Goal: Task Accomplishment & Management: Use online tool/utility

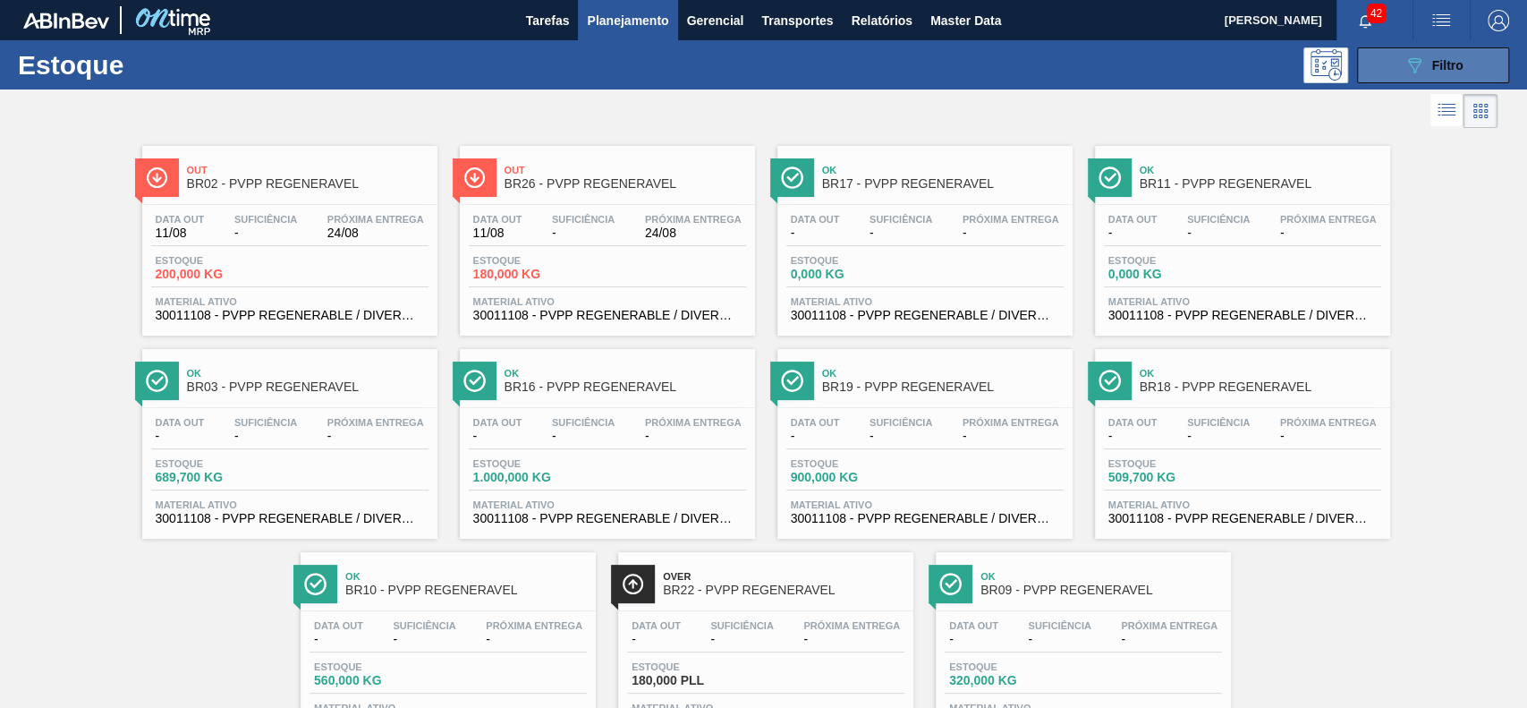
click at [1391, 76] on button "089F7B8B-B2A5-4AFE-B5C0-19BA573D28AC Filtro" at bounding box center [1433, 65] width 152 height 36
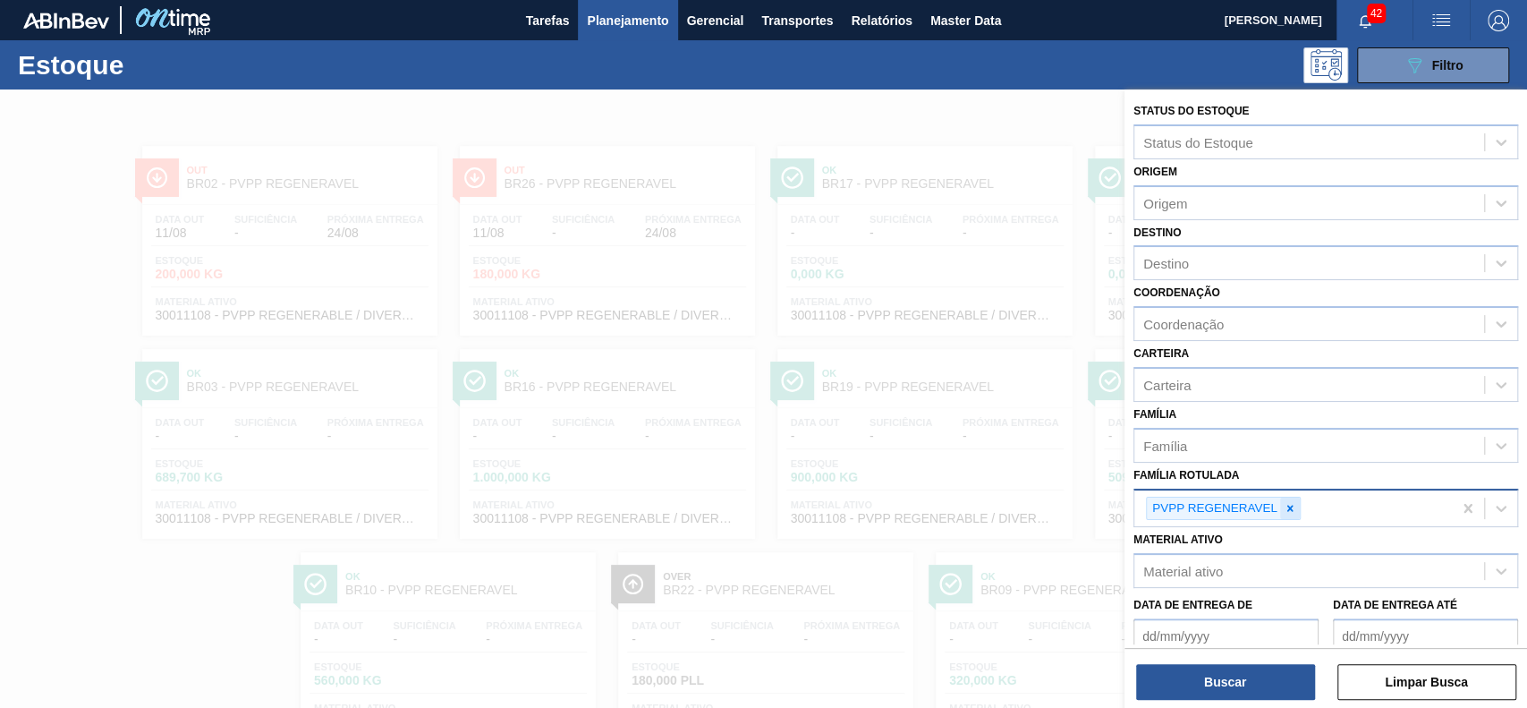
click at [1295, 513] on div at bounding box center [1290, 508] width 20 height 22
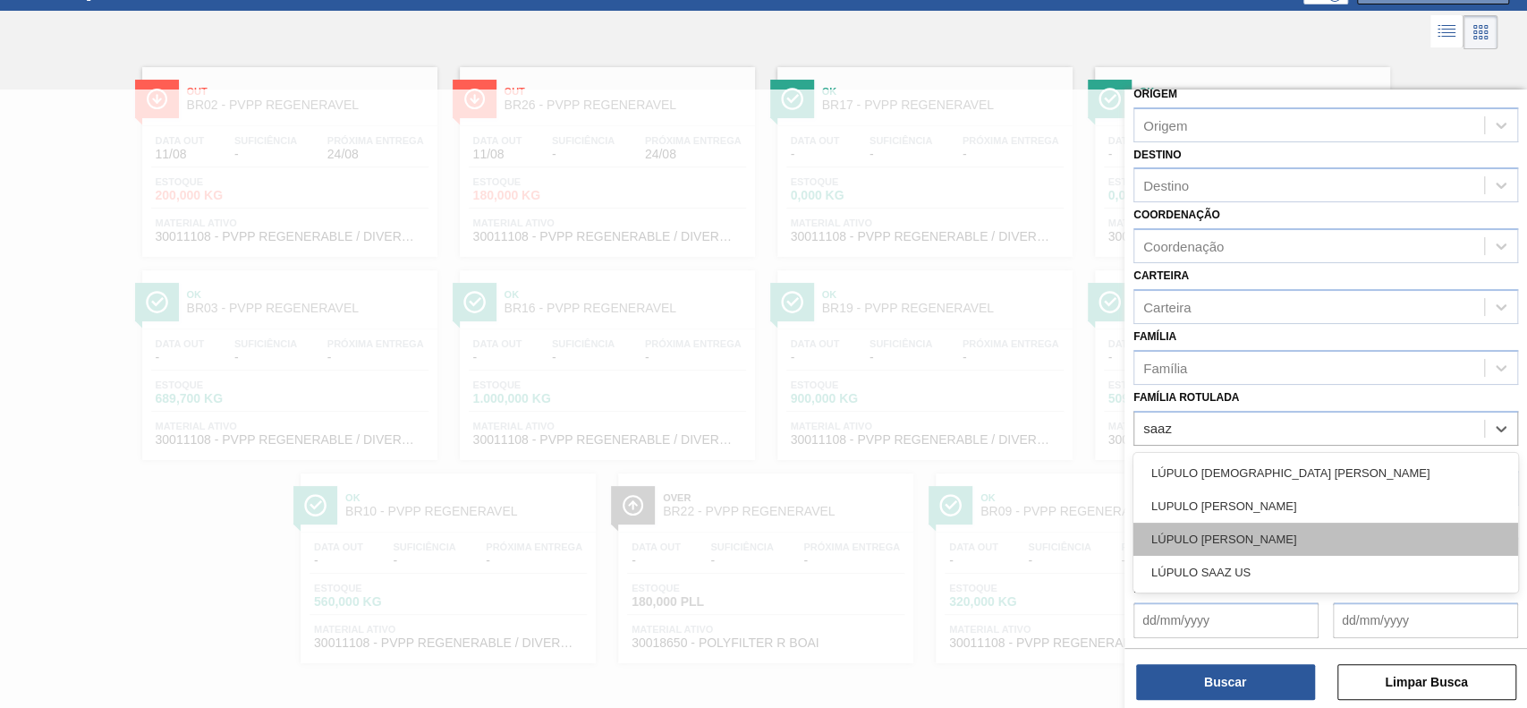
scroll to position [143, 0]
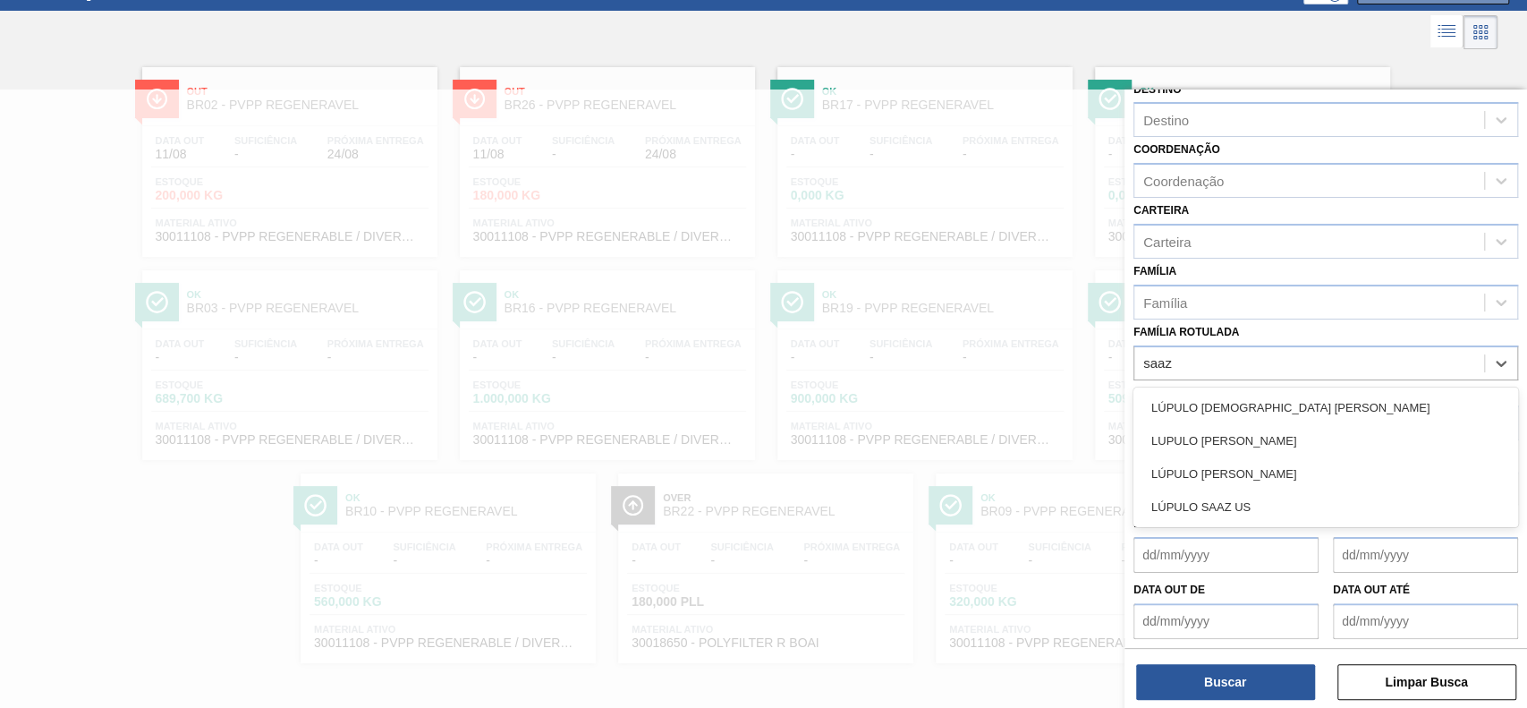
type Rotulada "saaz"
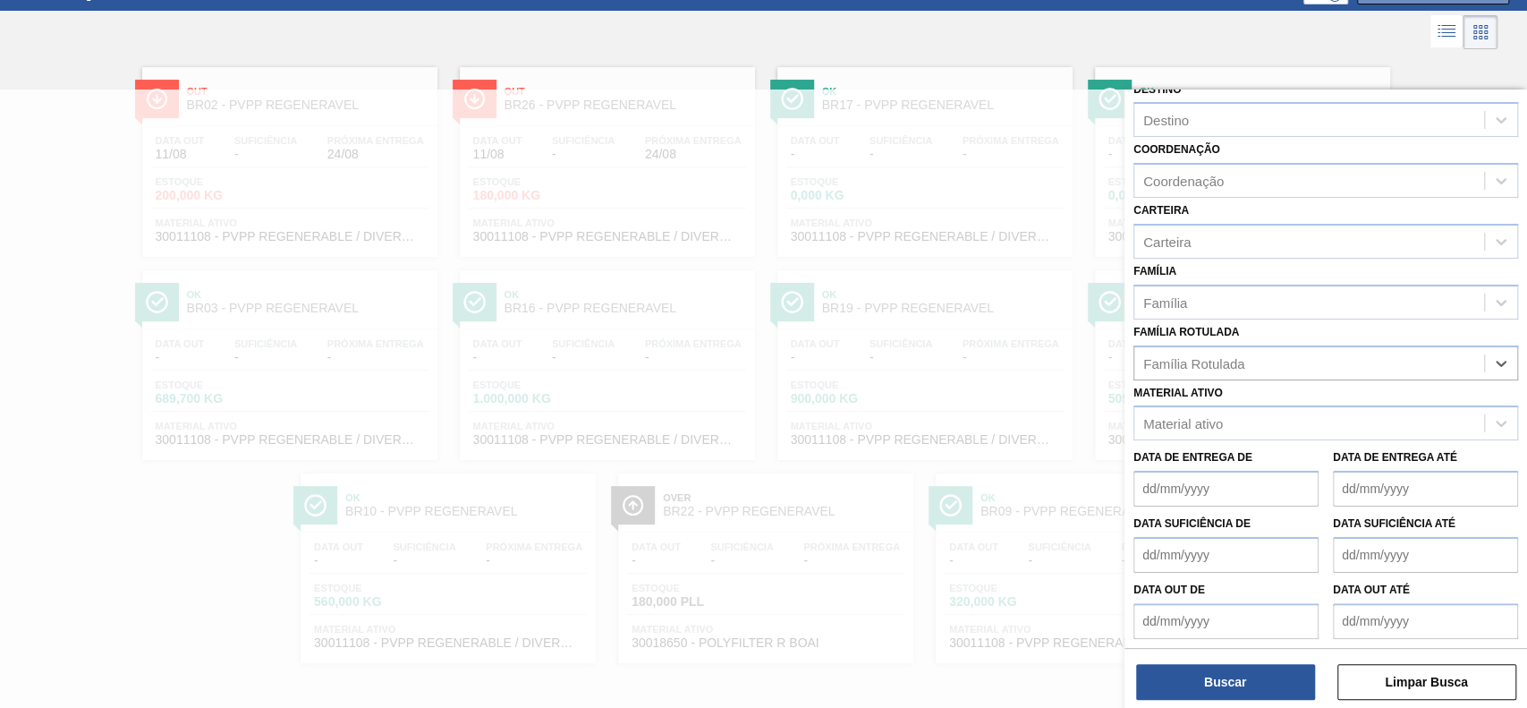
click at [870, 685] on div at bounding box center [763, 443] width 1527 height 708
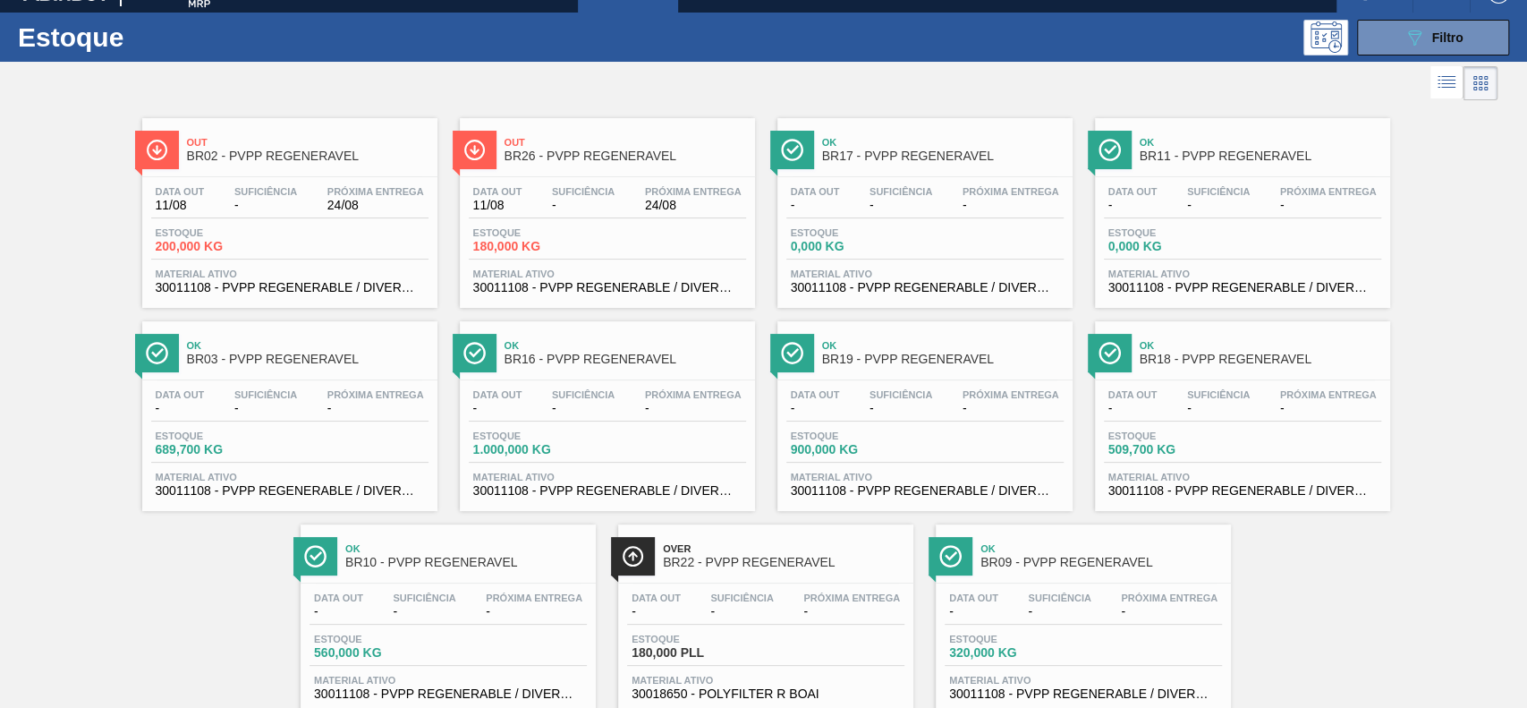
scroll to position [0, 0]
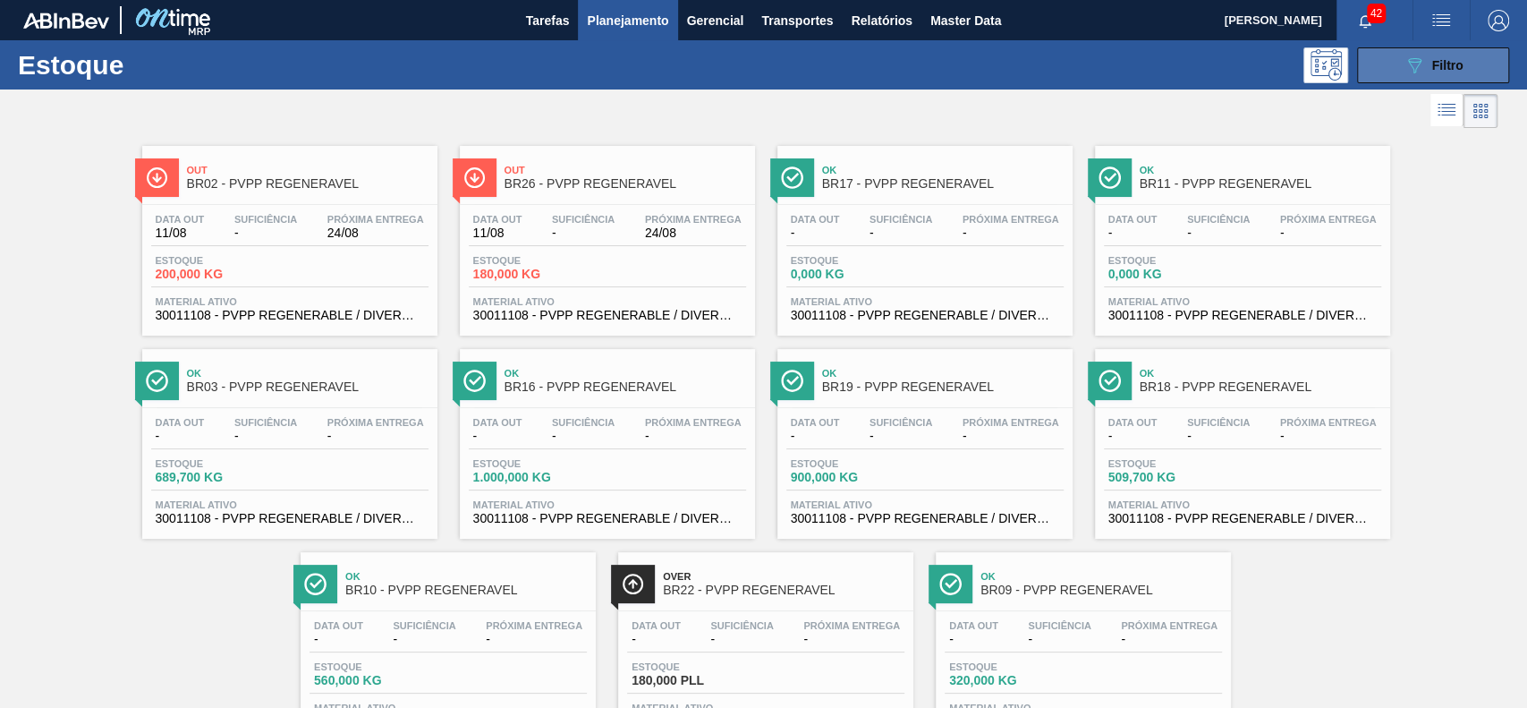
click at [1386, 58] on button "089F7B8B-B2A5-4AFE-B5C0-19BA573D28AC Filtro" at bounding box center [1433, 65] width 152 height 36
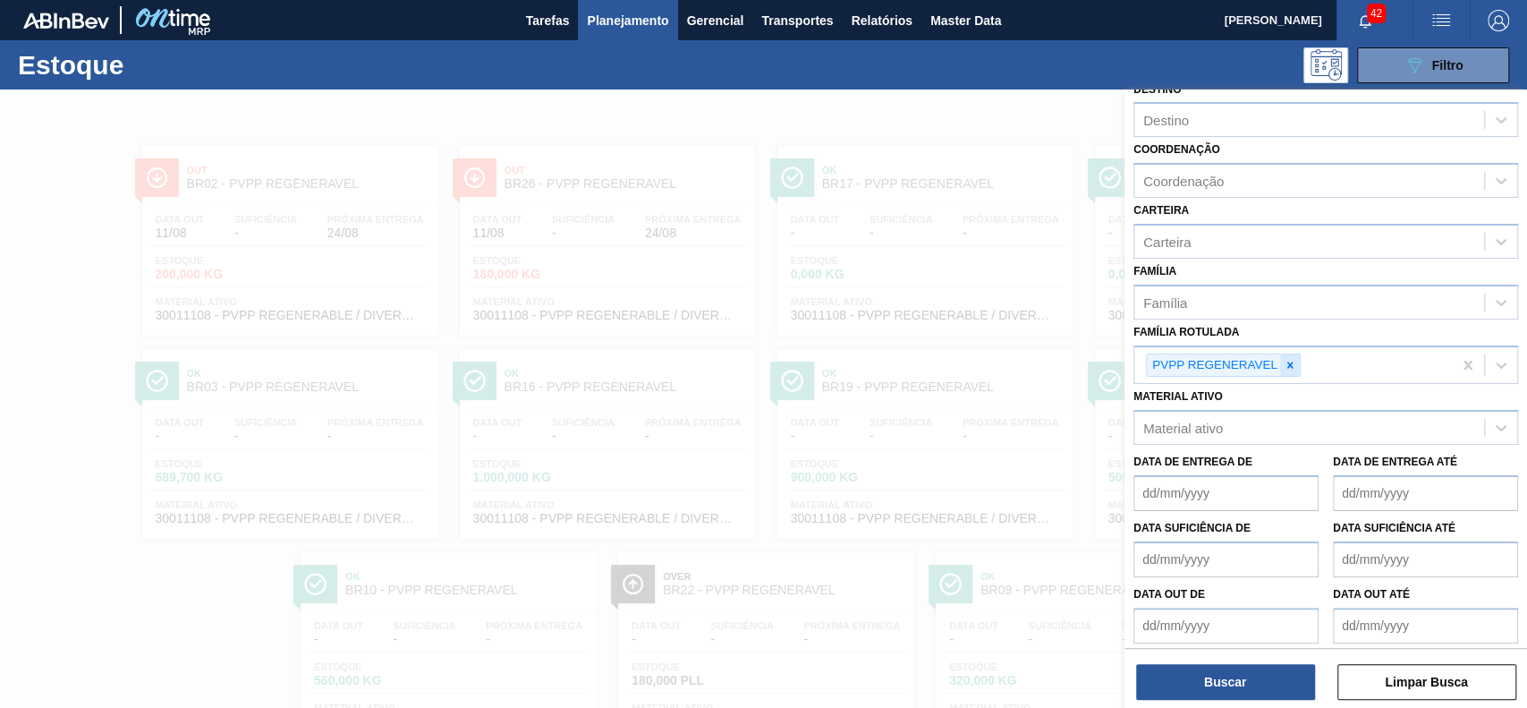
click at [1287, 361] on icon at bounding box center [1290, 365] width 13 height 13
click at [1217, 417] on div "Material ativo" at bounding box center [1183, 423] width 80 height 15
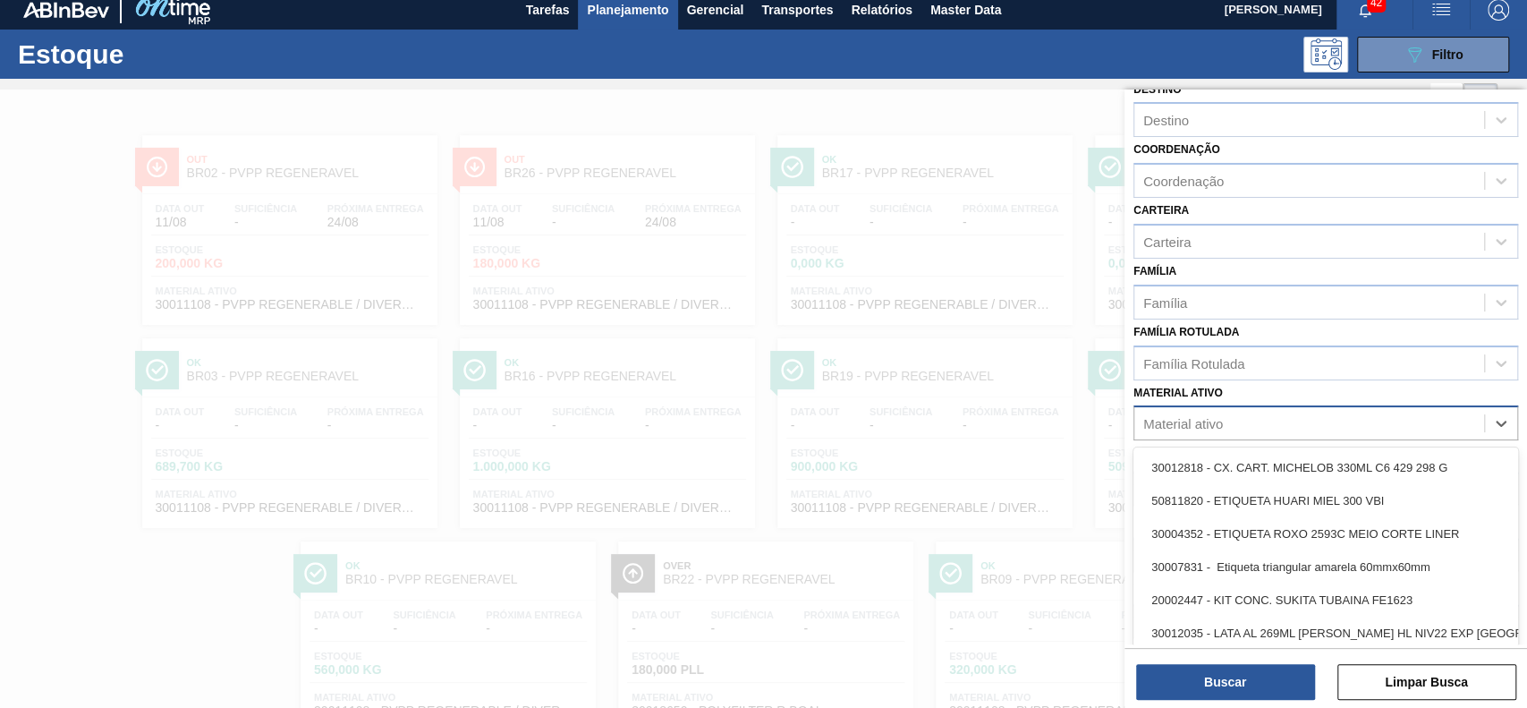
scroll to position [13, 0]
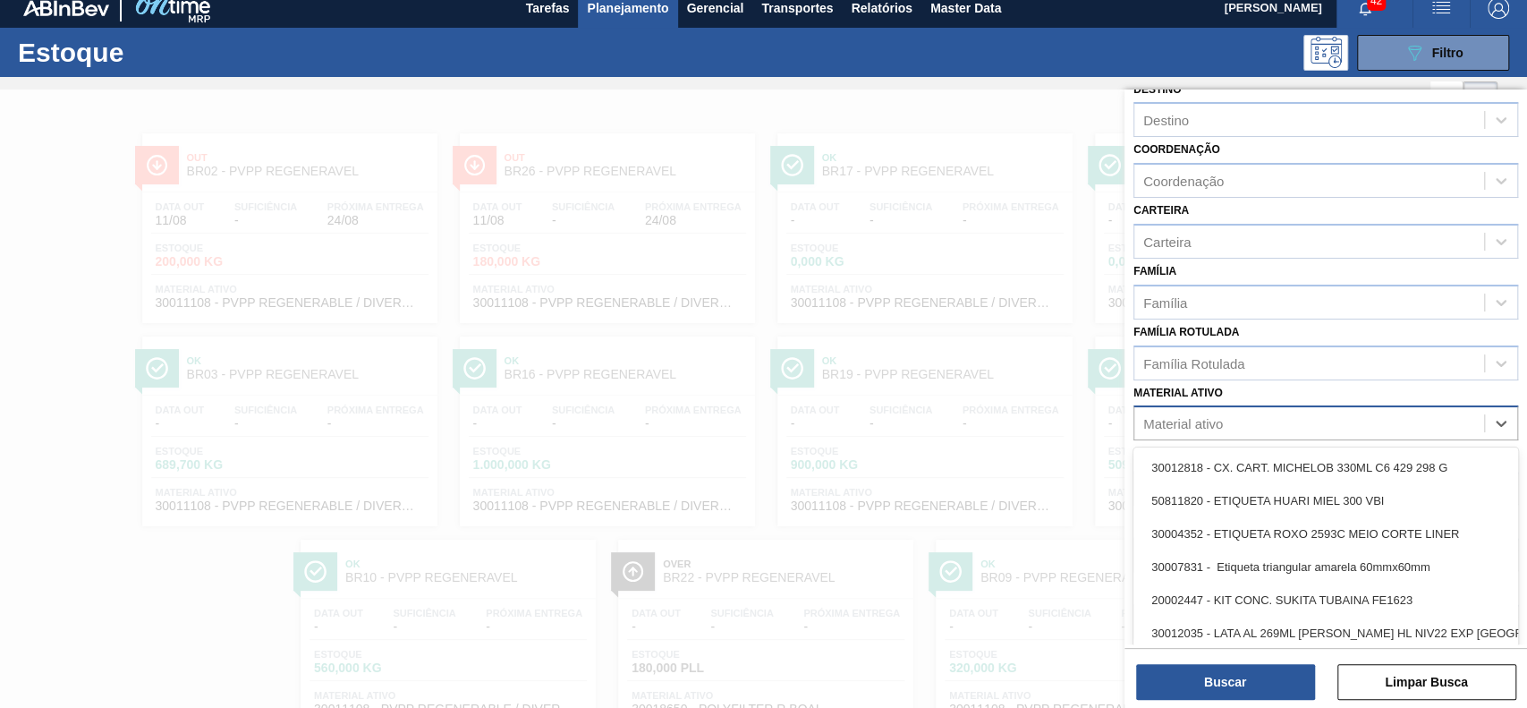
paste ativo "30003577"
type ativo "30003577"
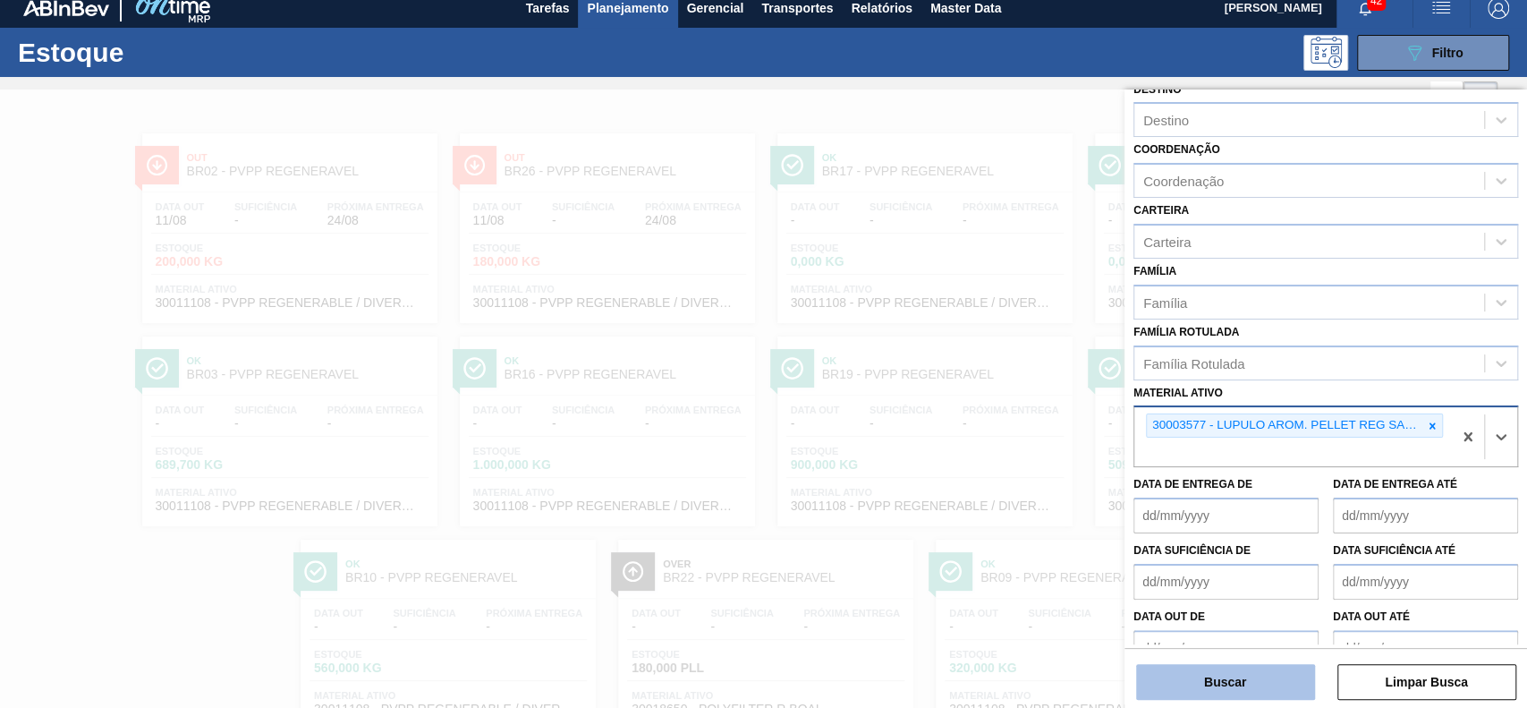
click at [1217, 699] on button "Buscar" at bounding box center [1225, 682] width 179 height 36
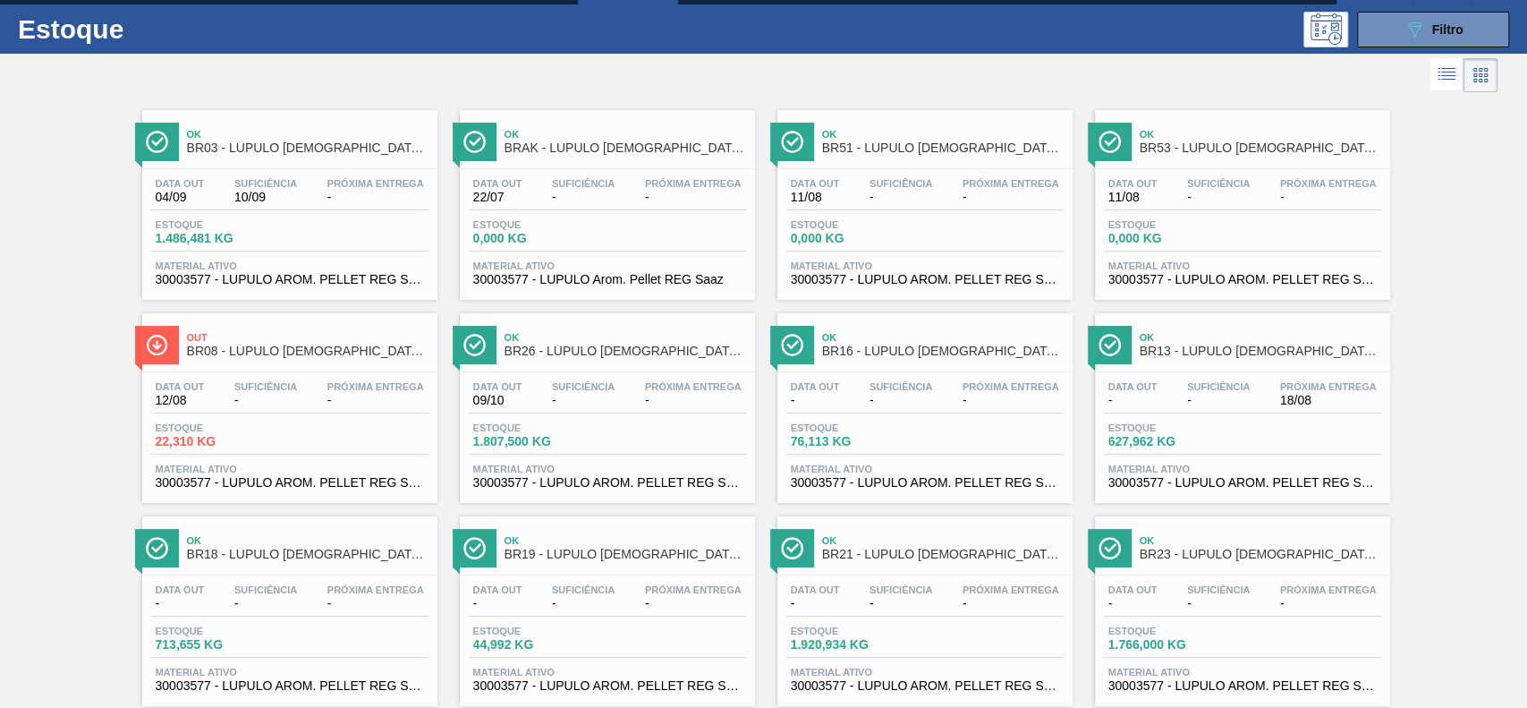
scroll to position [0, 0]
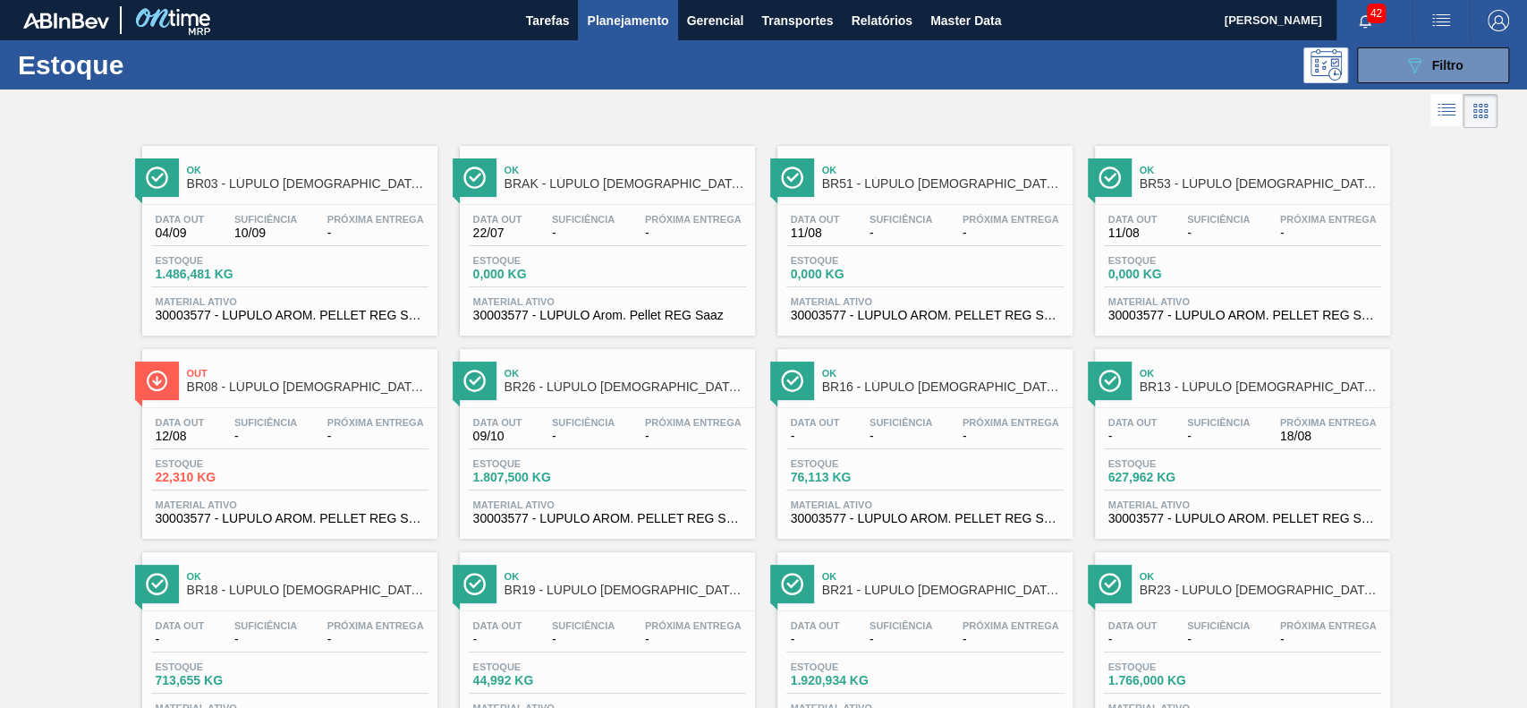
click at [1379, 45] on div "Estoque 089F7B8B-B2A5-4AFE-B5C0-19BA573D28AC Filtro" at bounding box center [763, 64] width 1527 height 49
click at [1383, 56] on button "089F7B8B-B2A5-4AFE-B5C0-19BA573D28AC Filtro" at bounding box center [1433, 65] width 152 height 36
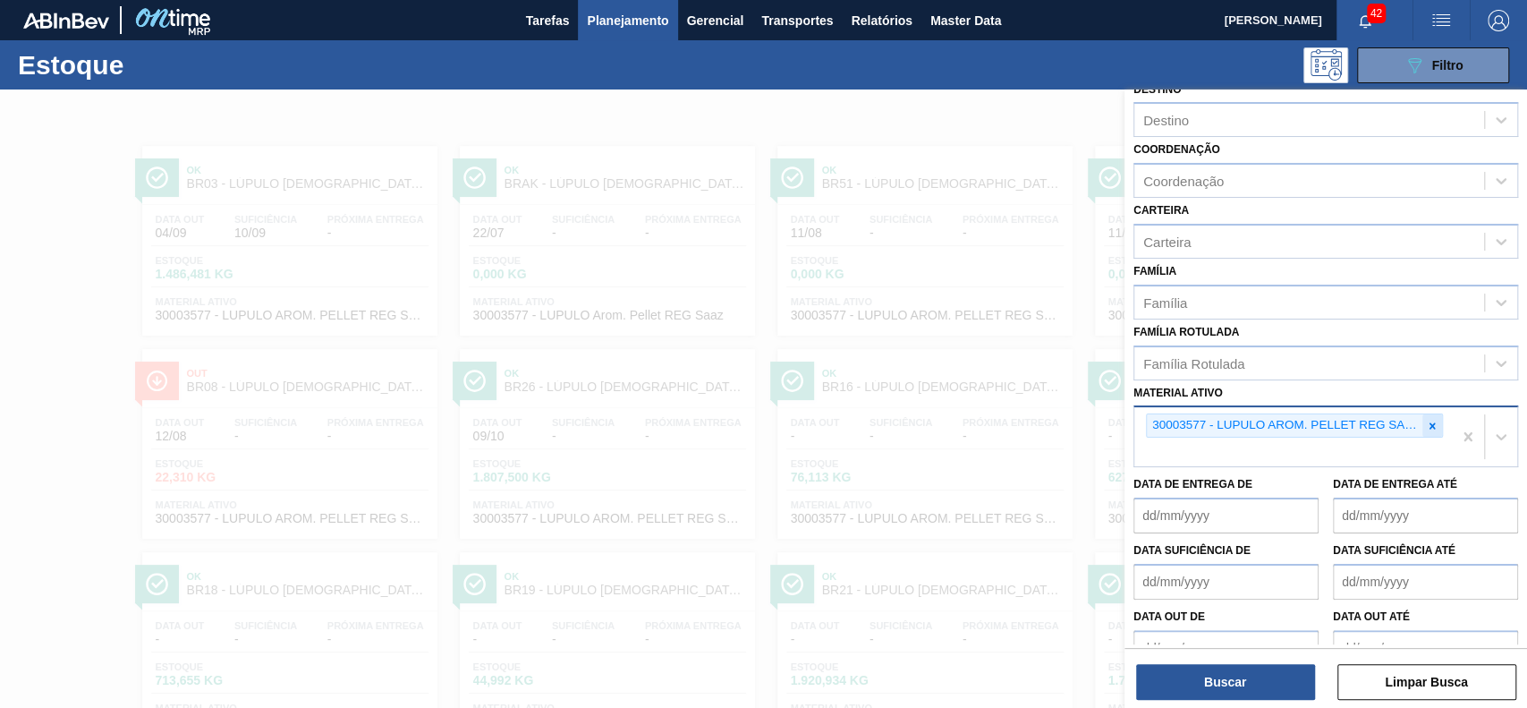
click at [1439, 419] on div at bounding box center [1432, 425] width 20 height 22
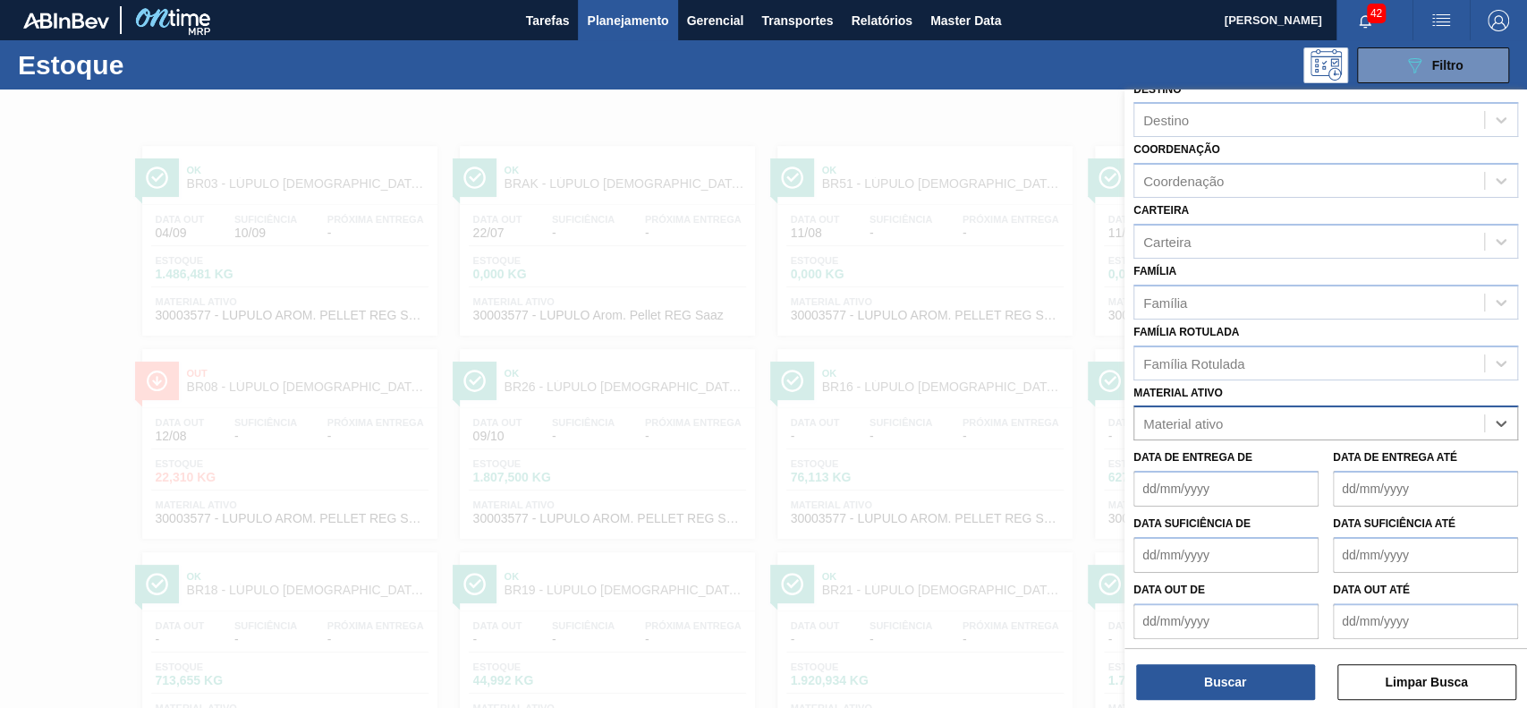
paste ativo "30003639"
type ativo "30003639"
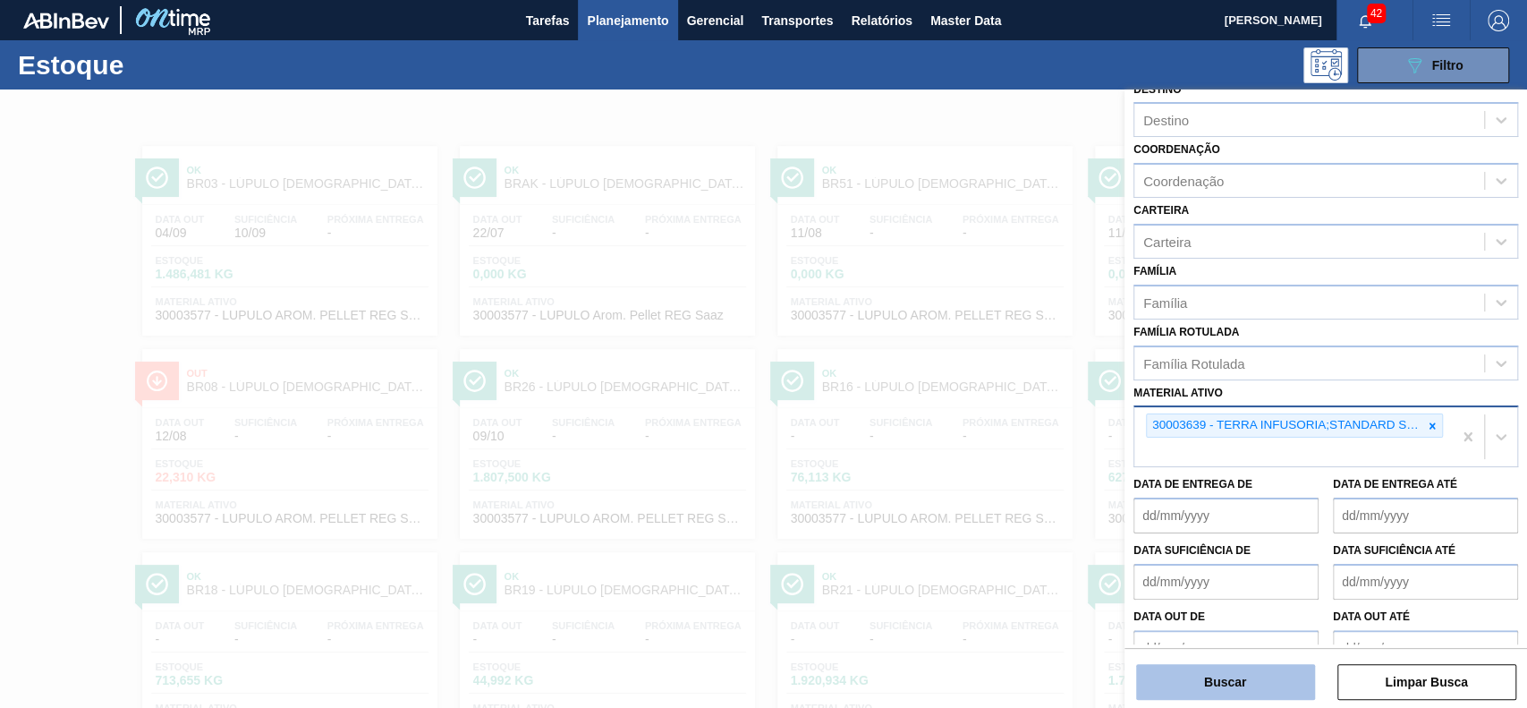
click at [1211, 670] on button "Buscar" at bounding box center [1225, 682] width 179 height 36
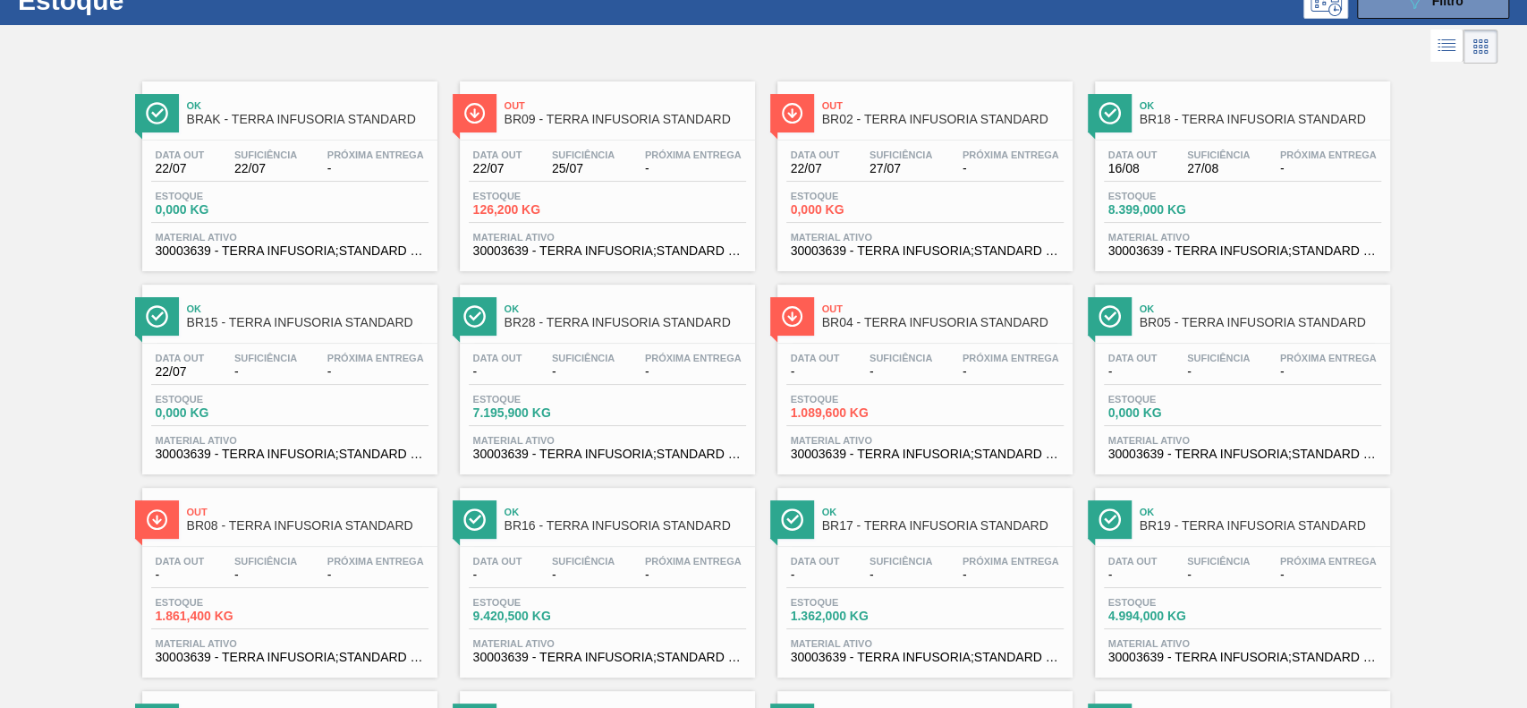
scroll to position [119, 0]
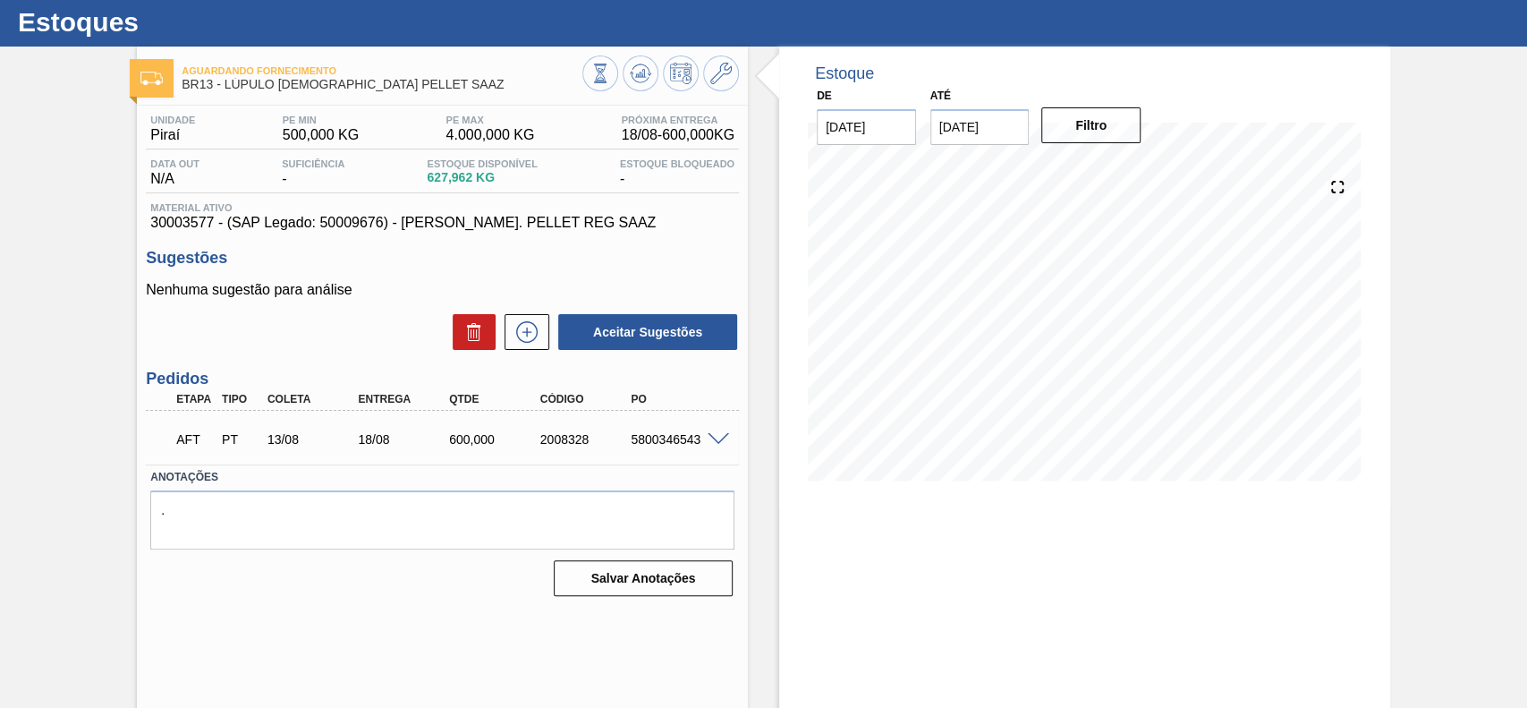
scroll to position [62, 0]
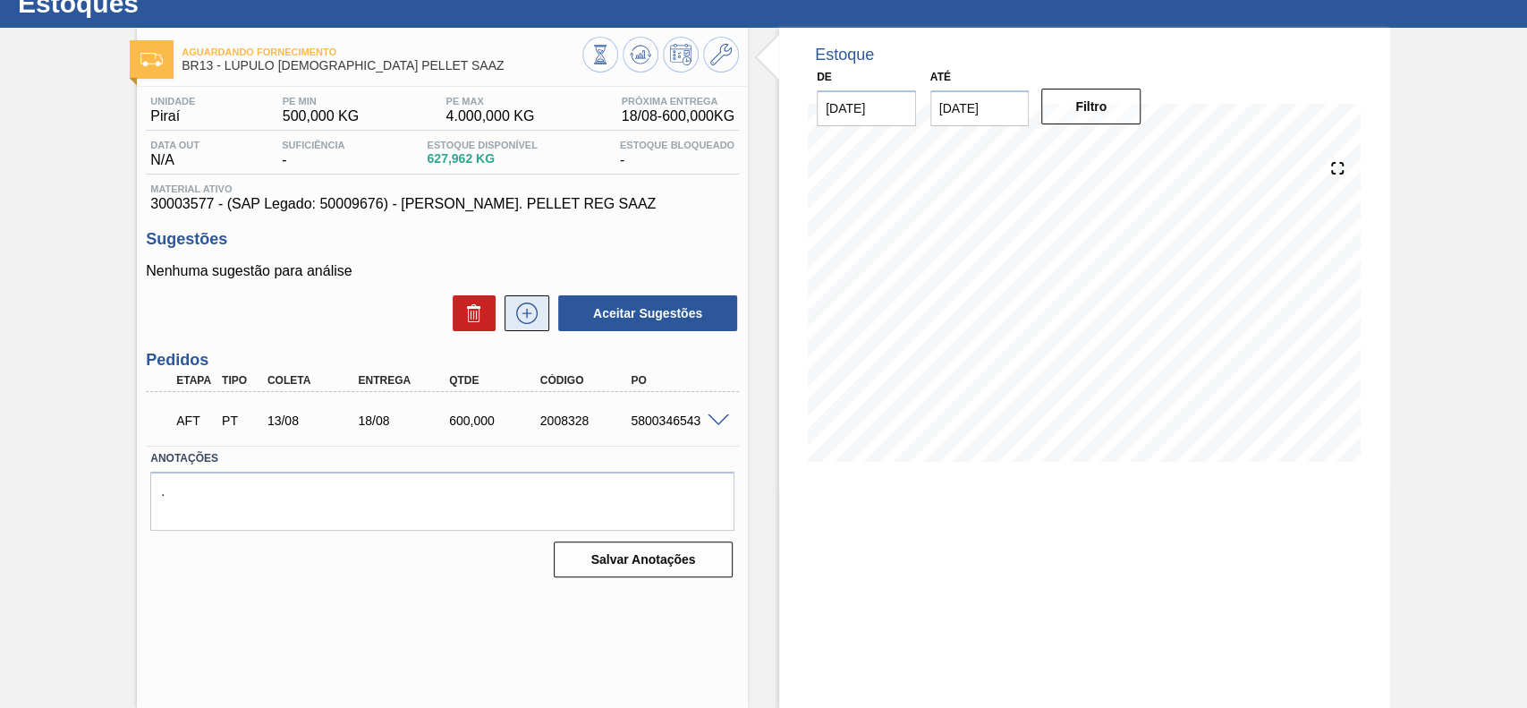
click at [524, 331] on button at bounding box center [527, 313] width 45 height 36
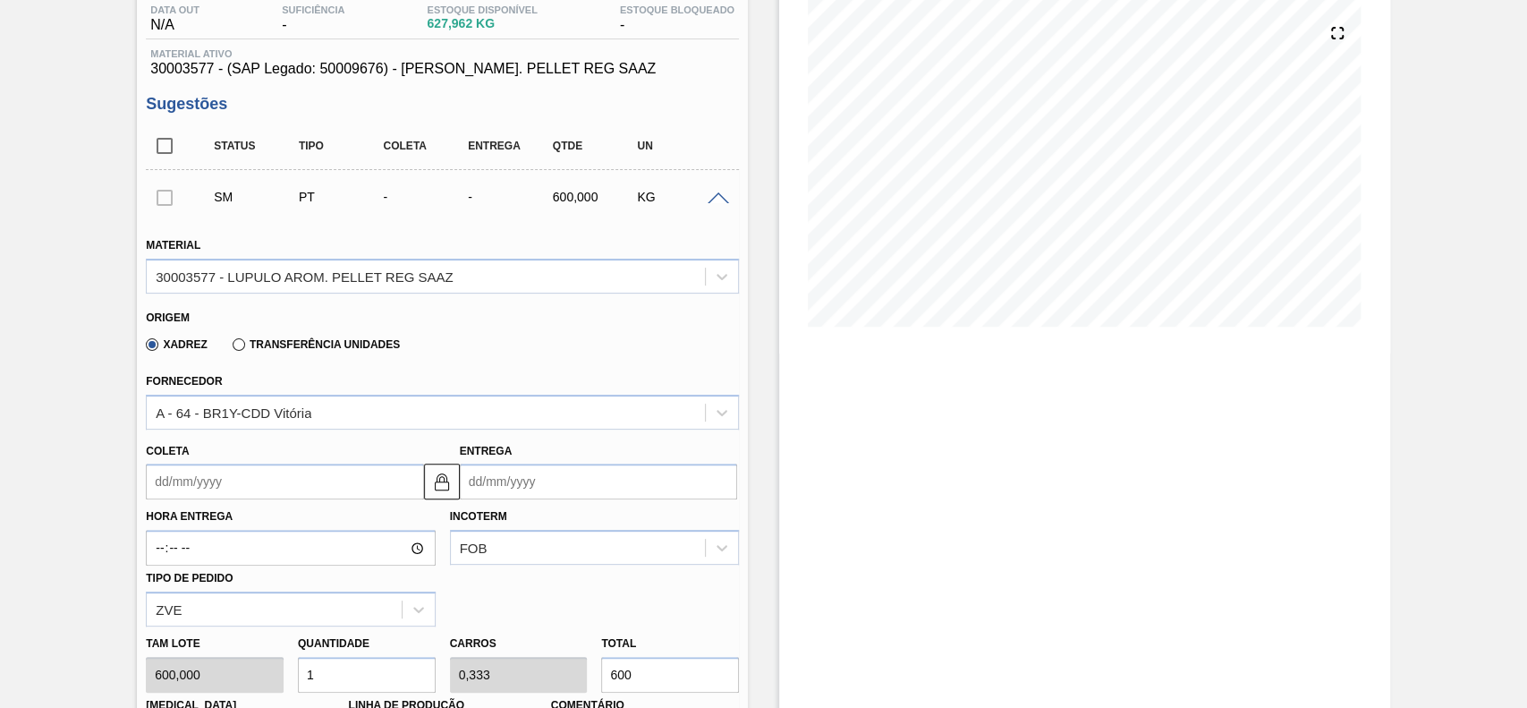
scroll to position [301, 0]
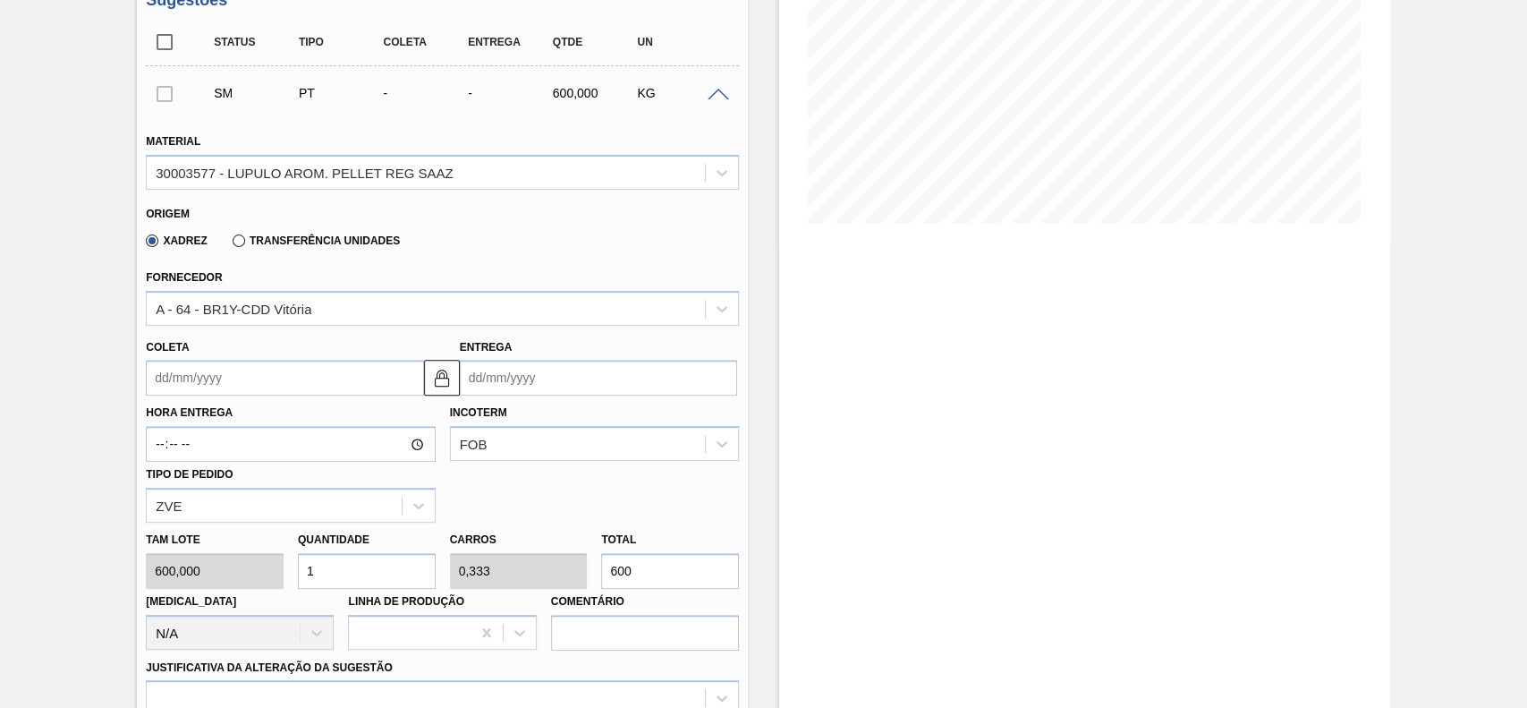
click at [236, 242] on label "Transferência Unidades" at bounding box center [316, 240] width 167 height 13
click at [230, 244] on input "Transferência Unidades" at bounding box center [230, 244] width 0 height 0
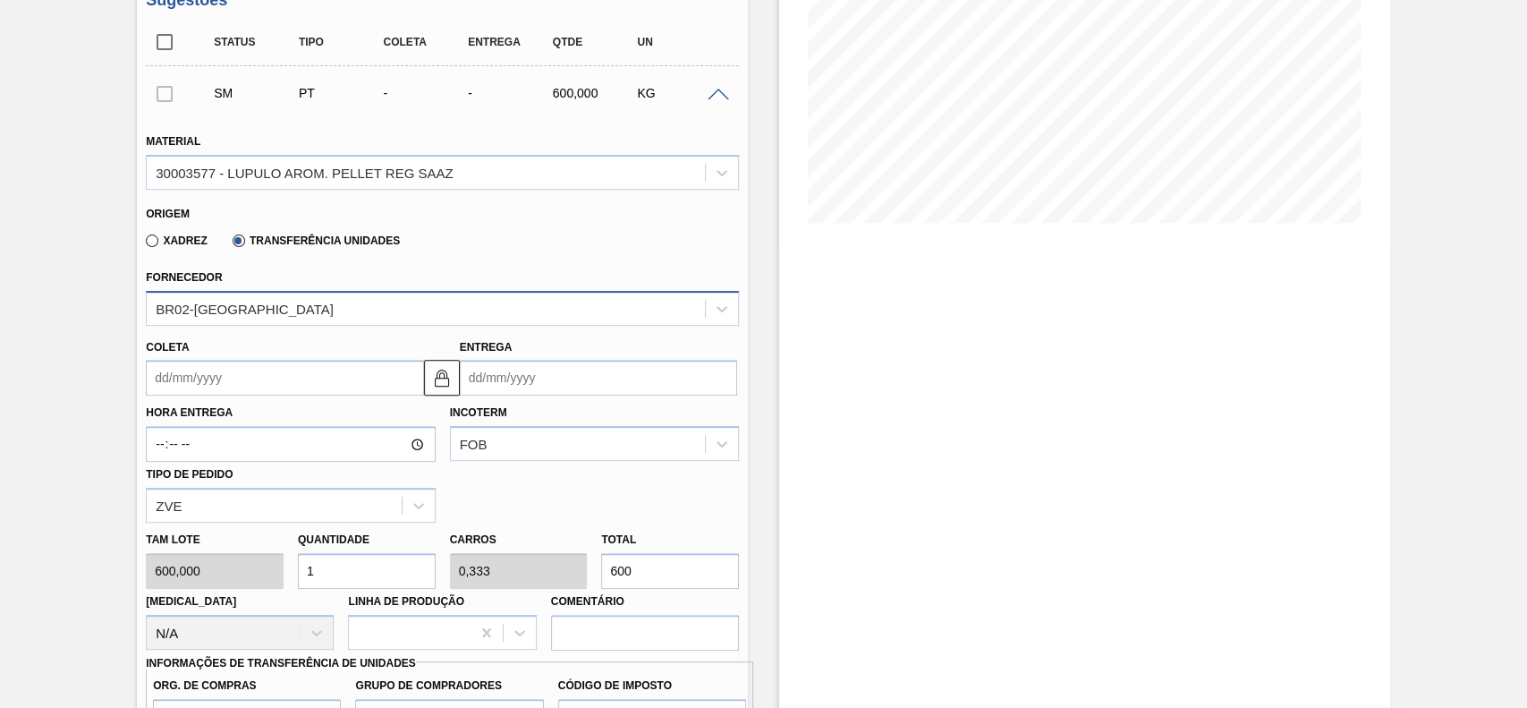
click at [270, 312] on div "BR02-[GEOGRAPHIC_DATA]" at bounding box center [426, 308] width 558 height 26
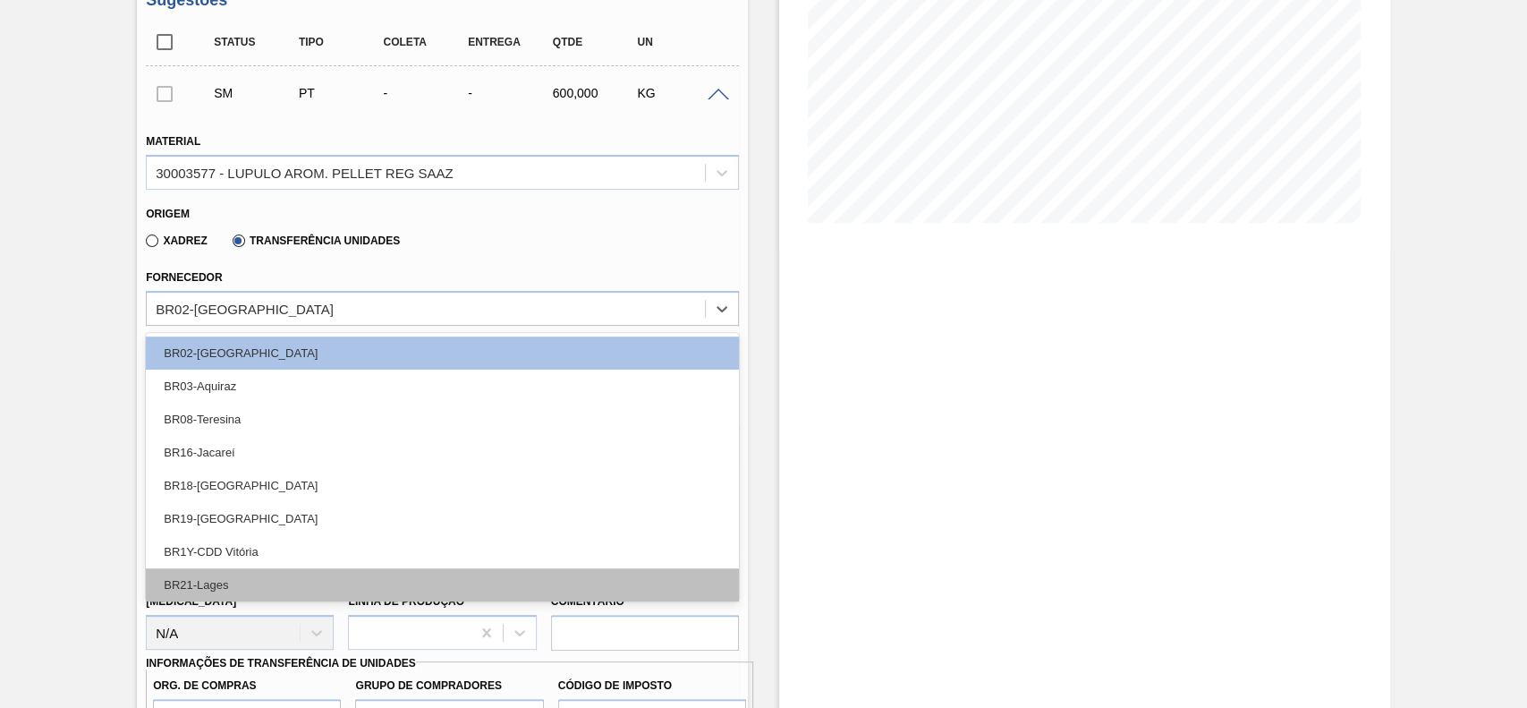
click at [246, 587] on div "BR21-Lages" at bounding box center [442, 584] width 593 height 33
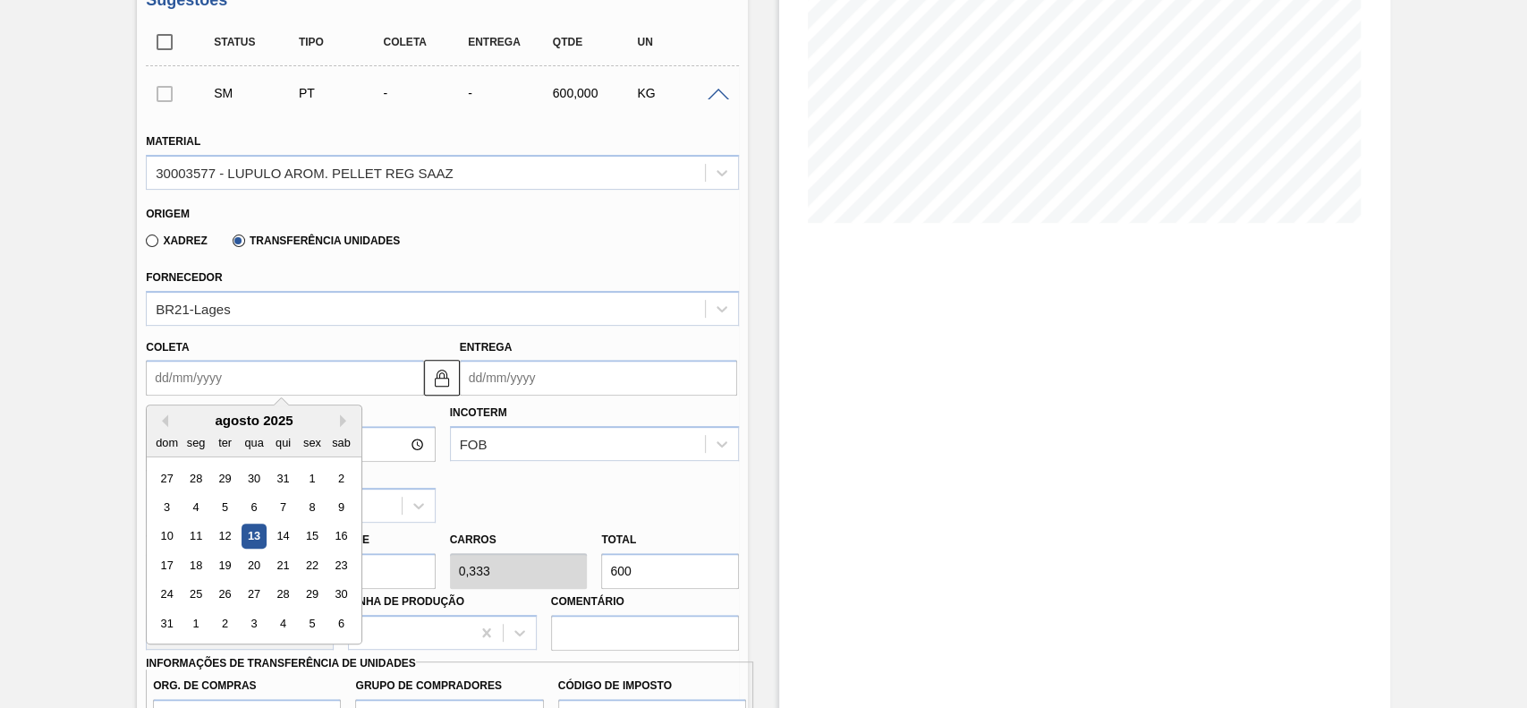
click at [258, 369] on input "Coleta" at bounding box center [284, 378] width 277 height 36
click at [178, 426] on div "agosto 2025" at bounding box center [254, 419] width 215 height 15
click at [285, 543] on div "14" at bounding box center [283, 536] width 24 height 24
type input "[DATE]"
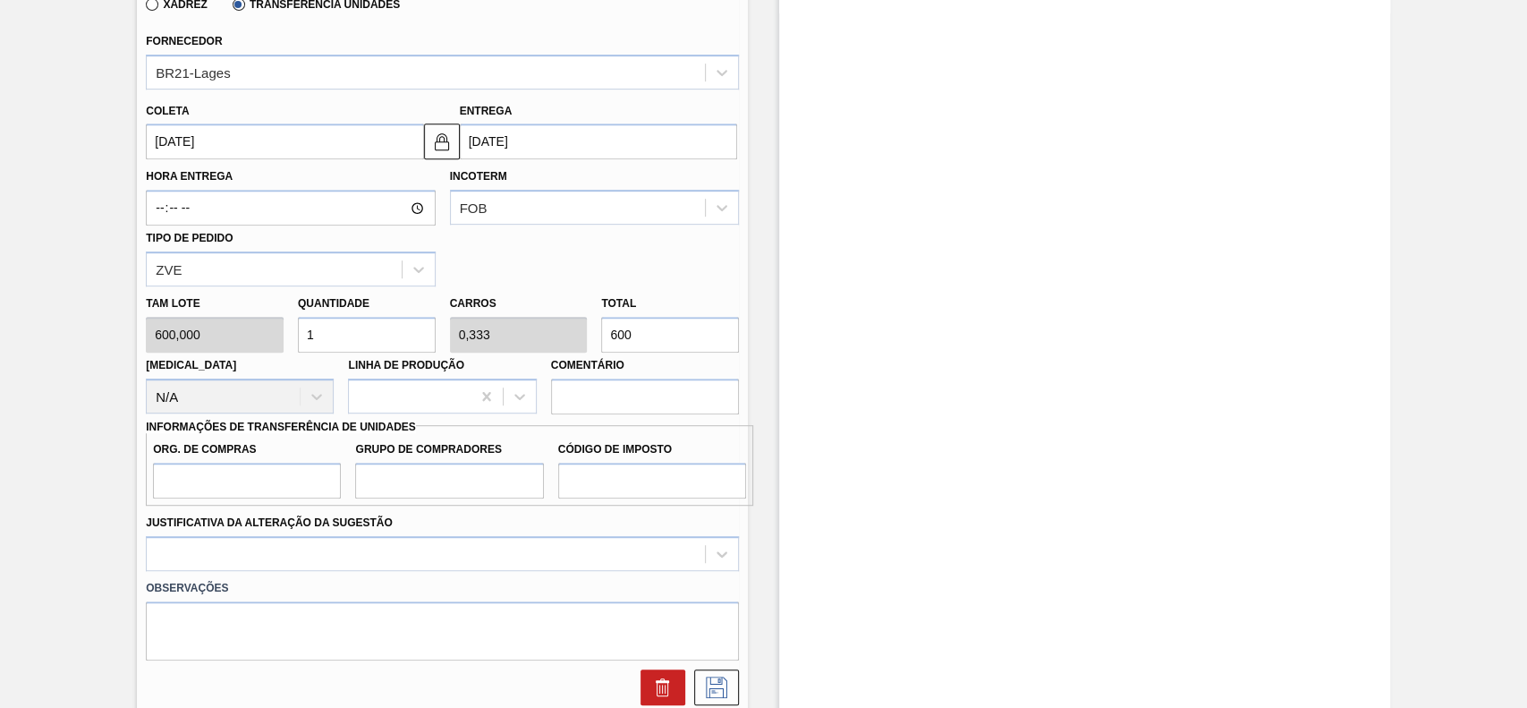
scroll to position [539, 0]
click at [342, 336] on input "1" at bounding box center [367, 333] width 138 height 36
click at [676, 335] on input "600" at bounding box center [670, 333] width 138 height 36
type input "0,015"
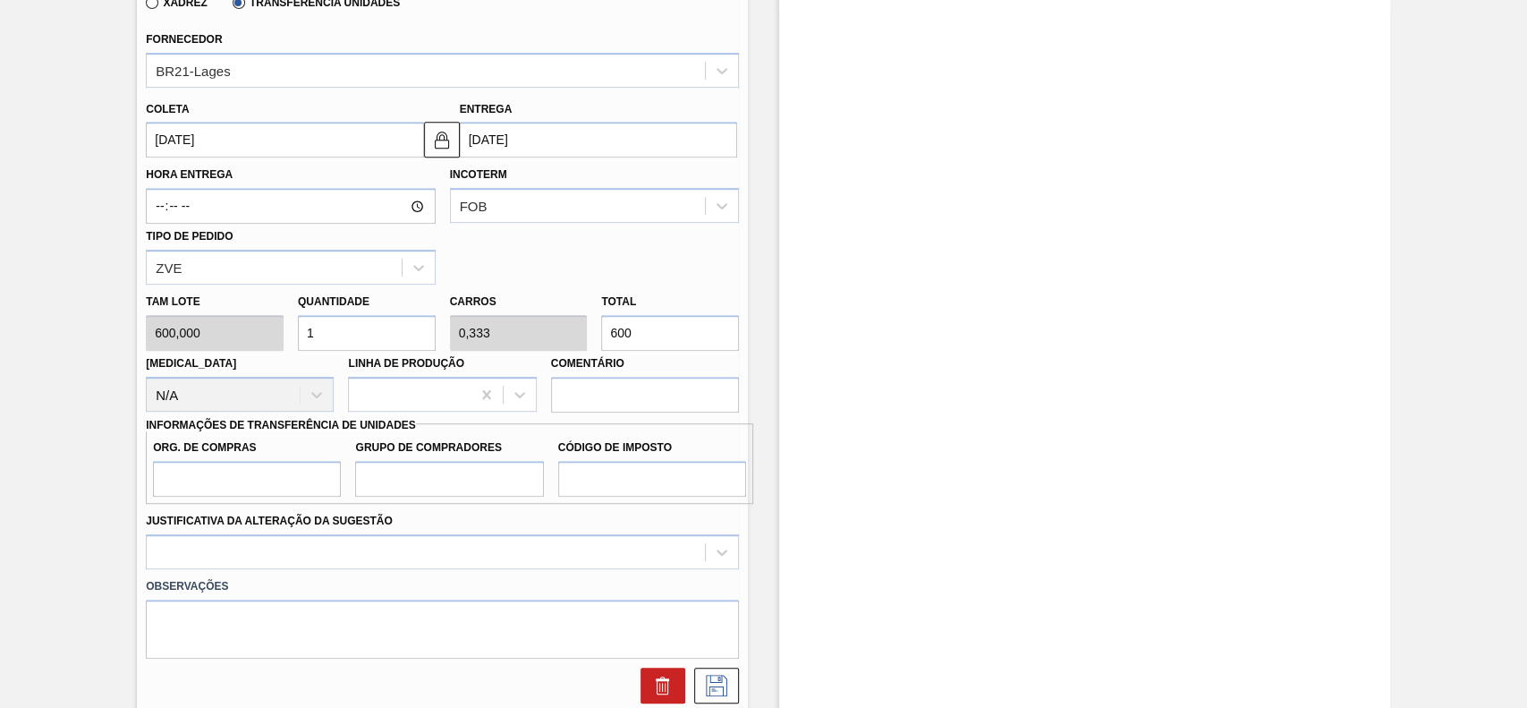
type input "0,005"
type input "9"
type input "0,15"
type input "0,05"
type input "90"
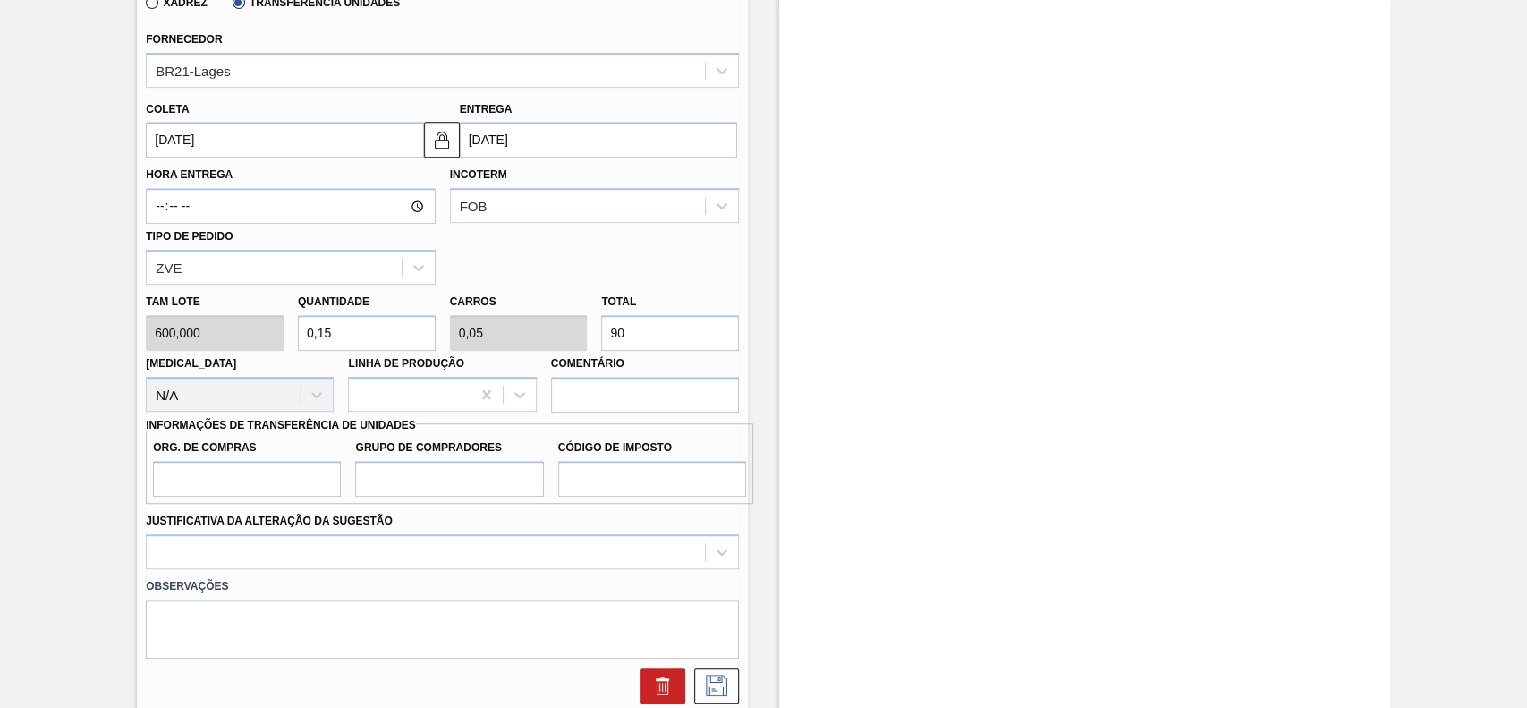
type input "1,5"
type input "0,5"
type input "900"
click at [294, 478] on input "Org. de Compras" at bounding box center [247, 479] width 188 height 36
type input "BR00"
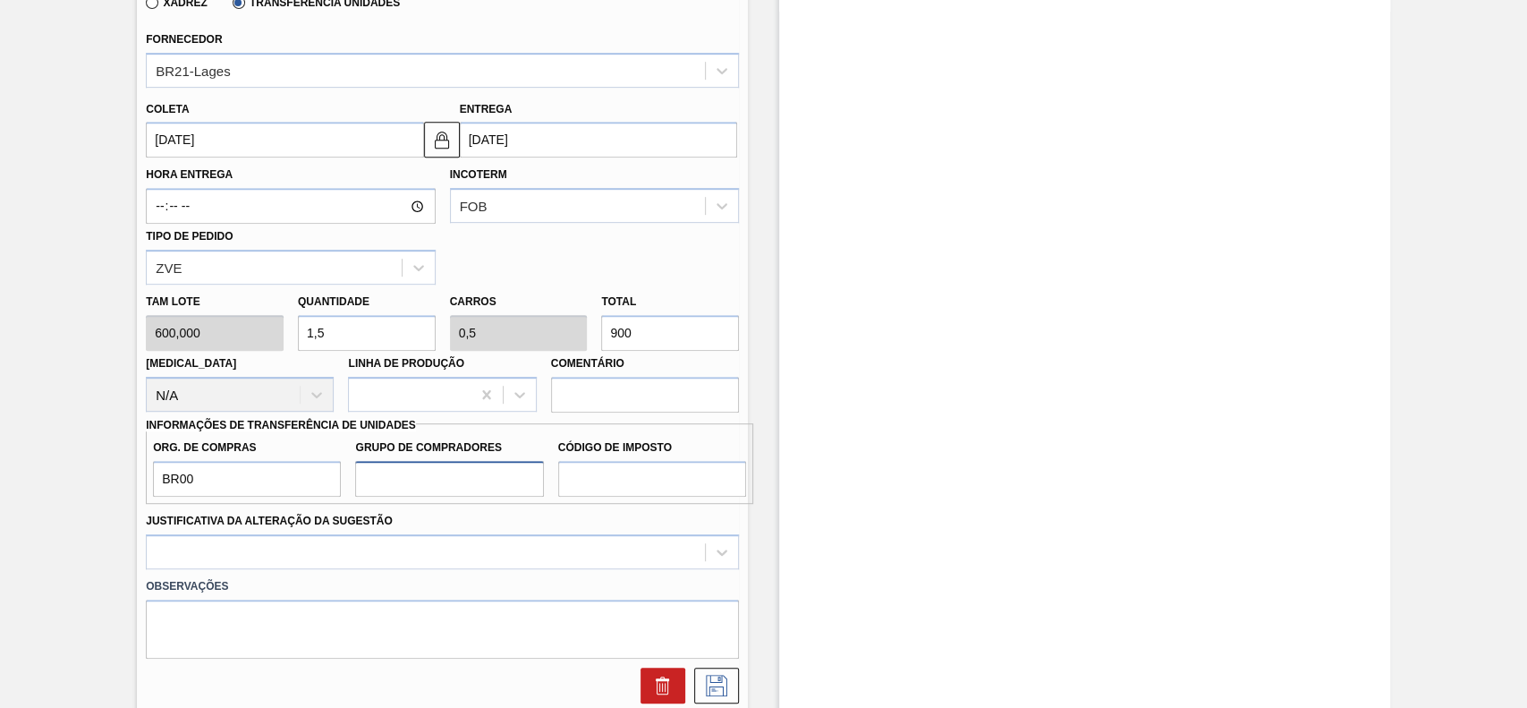
click at [402, 476] on input "Grupo de Compradores" at bounding box center [449, 479] width 188 height 36
type input "A01"
click at [619, 471] on input "Código de Imposto" at bounding box center [652, 479] width 188 height 36
type input "I1"
click at [377, 561] on div at bounding box center [442, 551] width 593 height 35
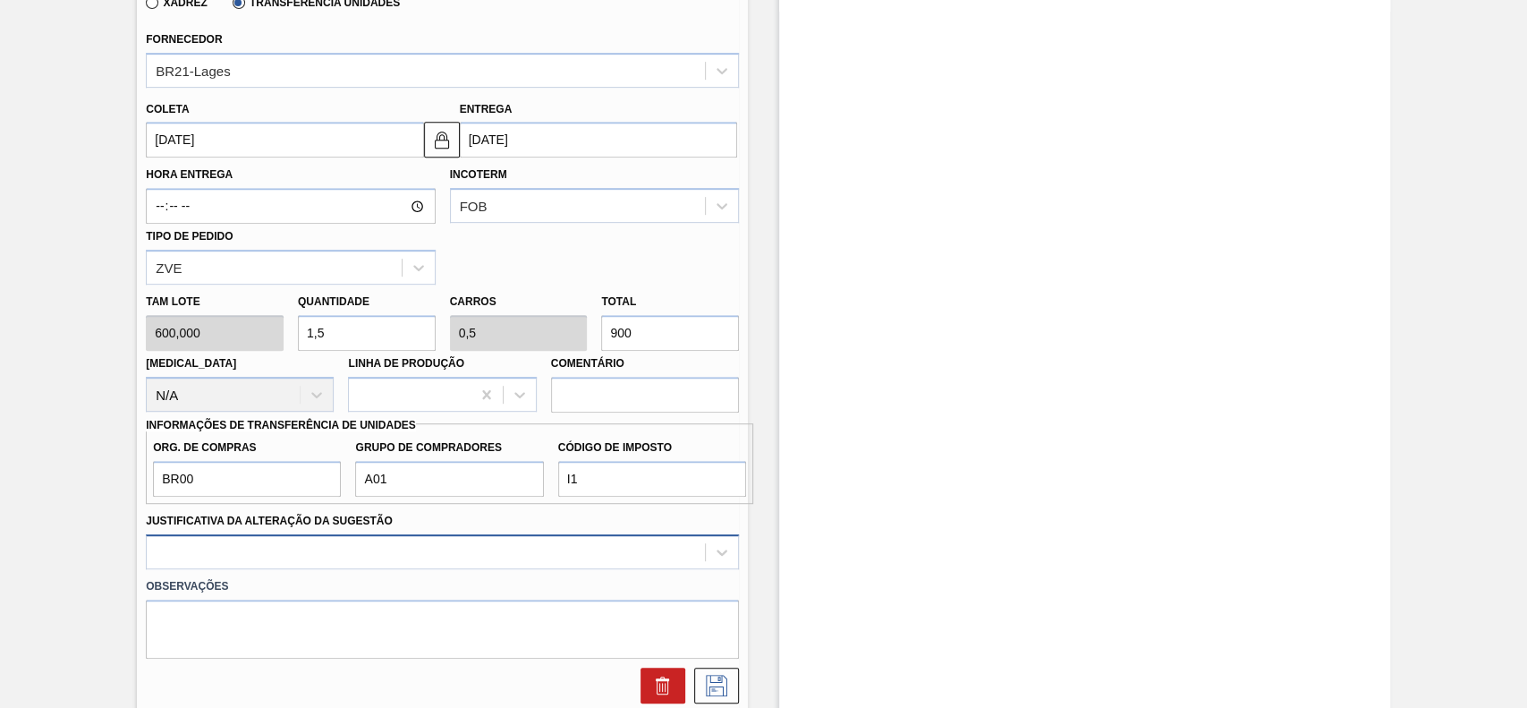
scroll to position [683, 0]
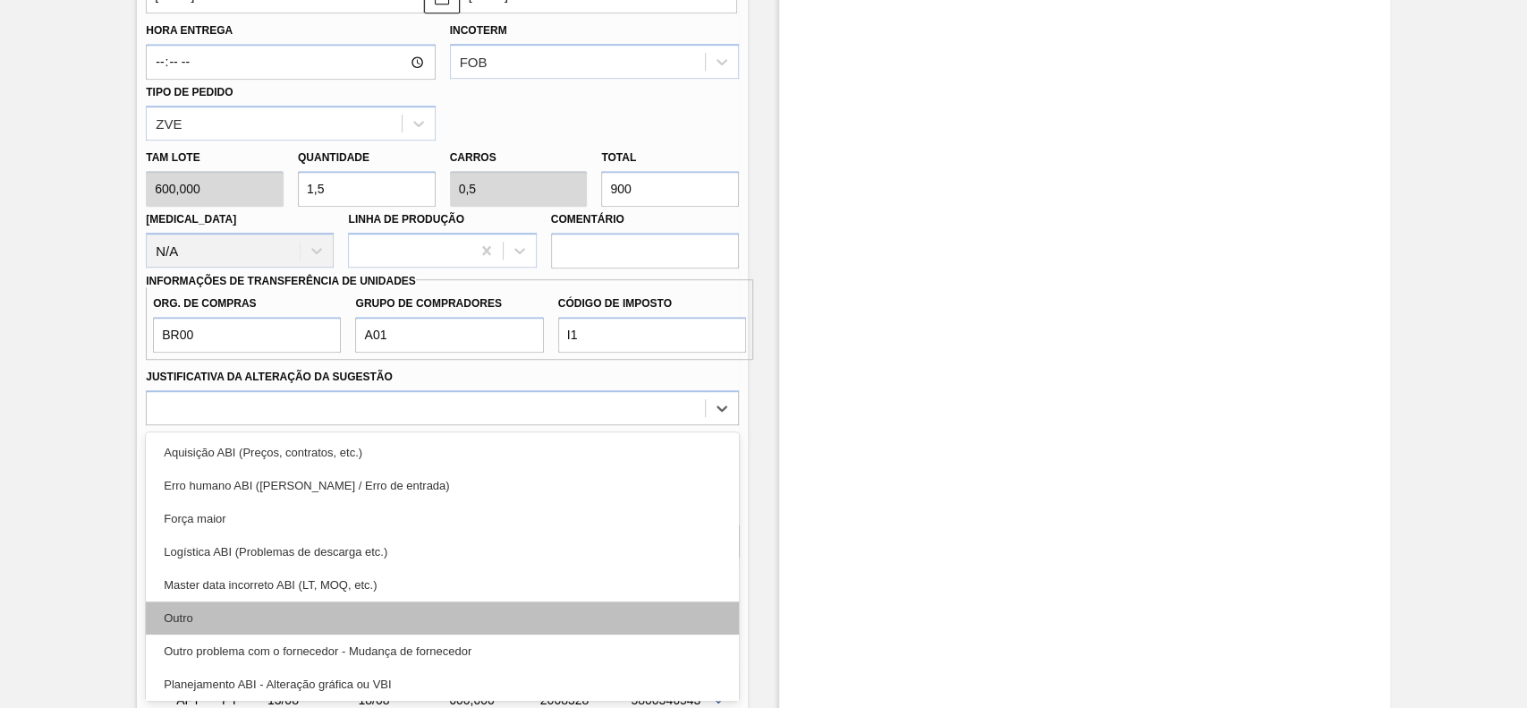
click at [264, 629] on div "Outro" at bounding box center [442, 617] width 593 height 33
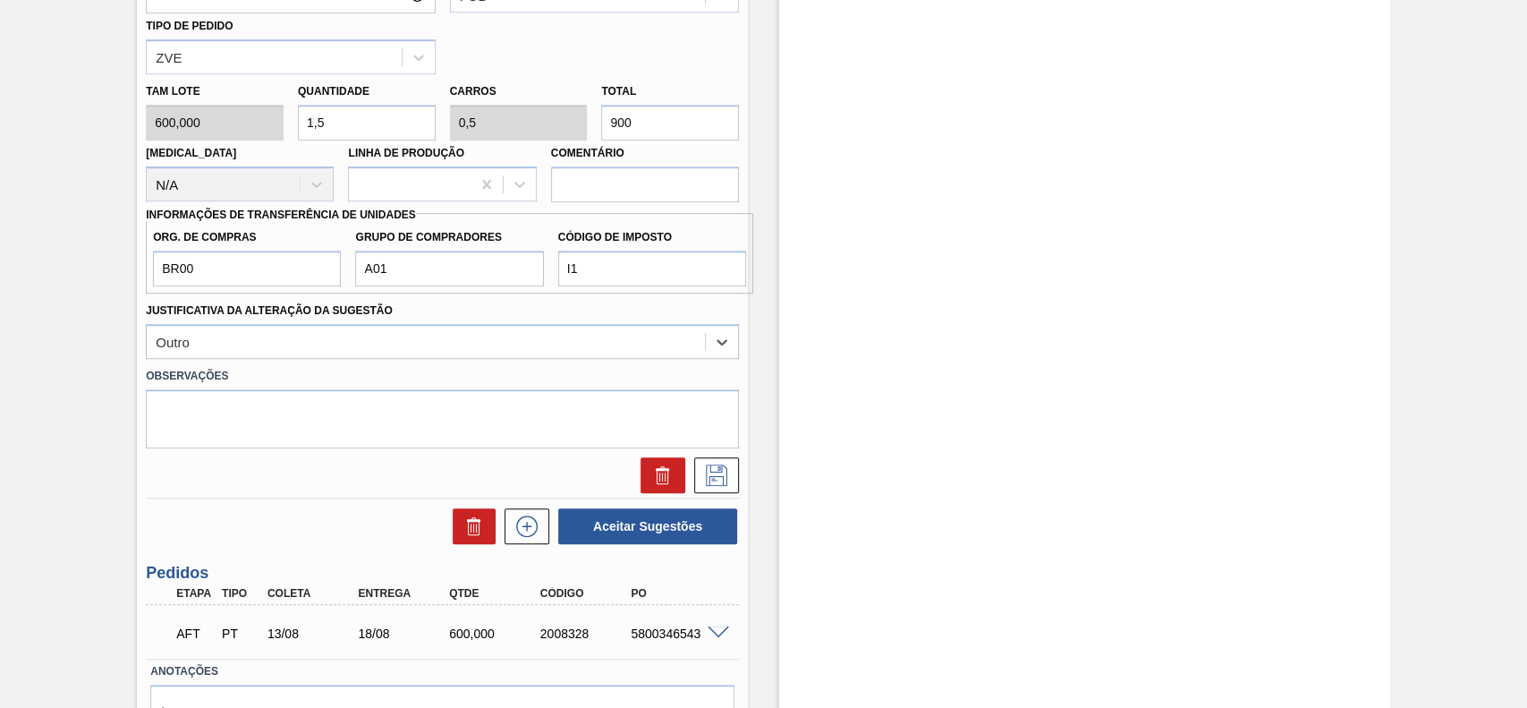
scroll to position [802, 0]
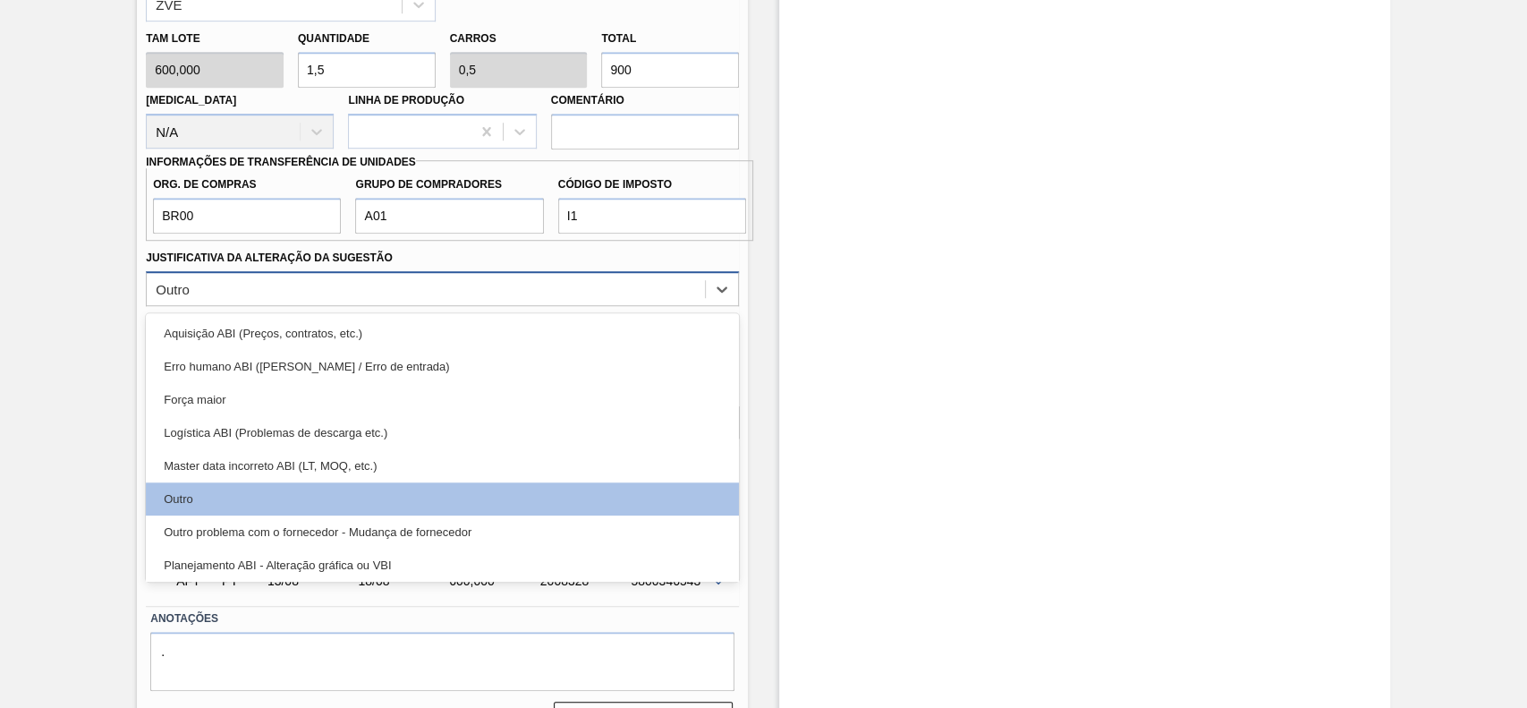
click at [260, 304] on div "Outro" at bounding box center [442, 288] width 593 height 35
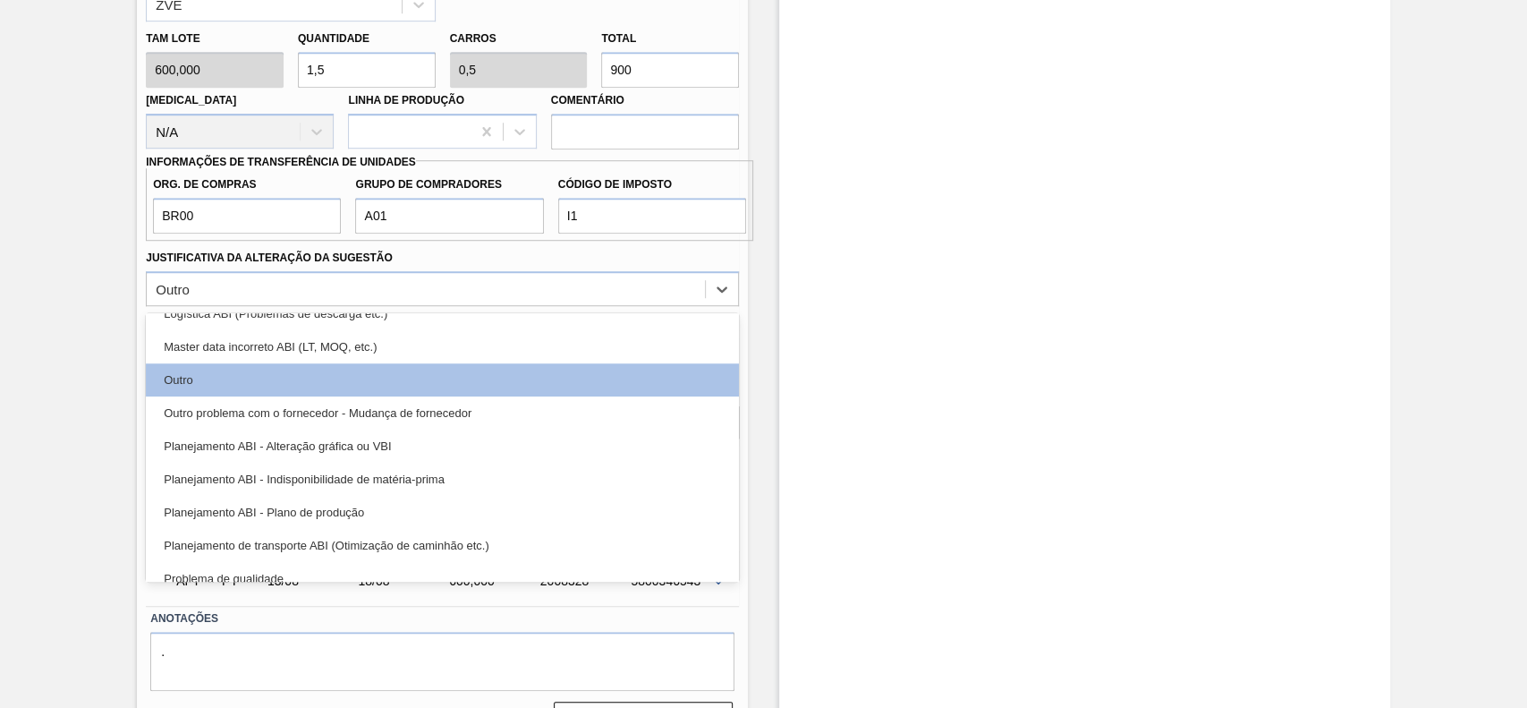
scroll to position [238, 0]
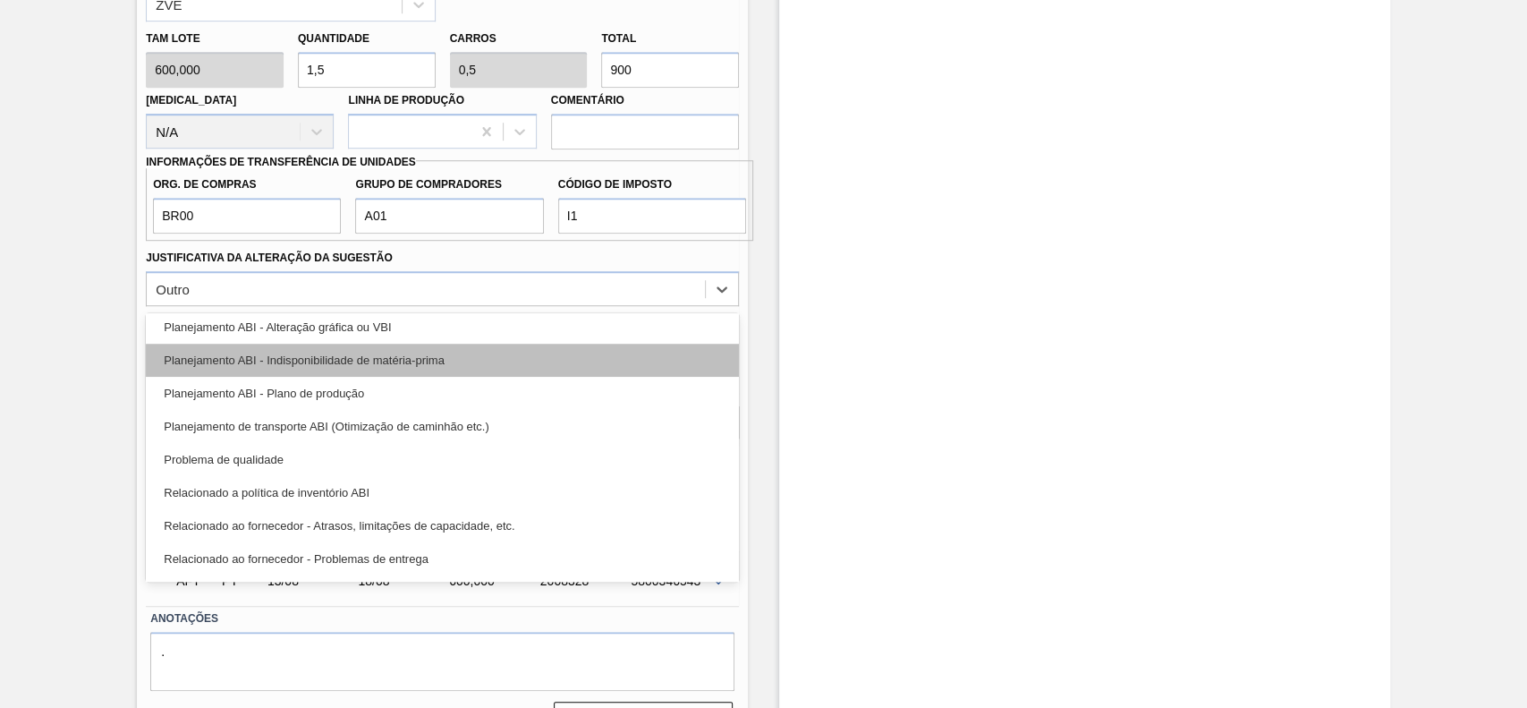
click at [442, 372] on div "Planejamento ABI - Indisponibilidade de matéria-prima" at bounding box center [442, 360] width 593 height 33
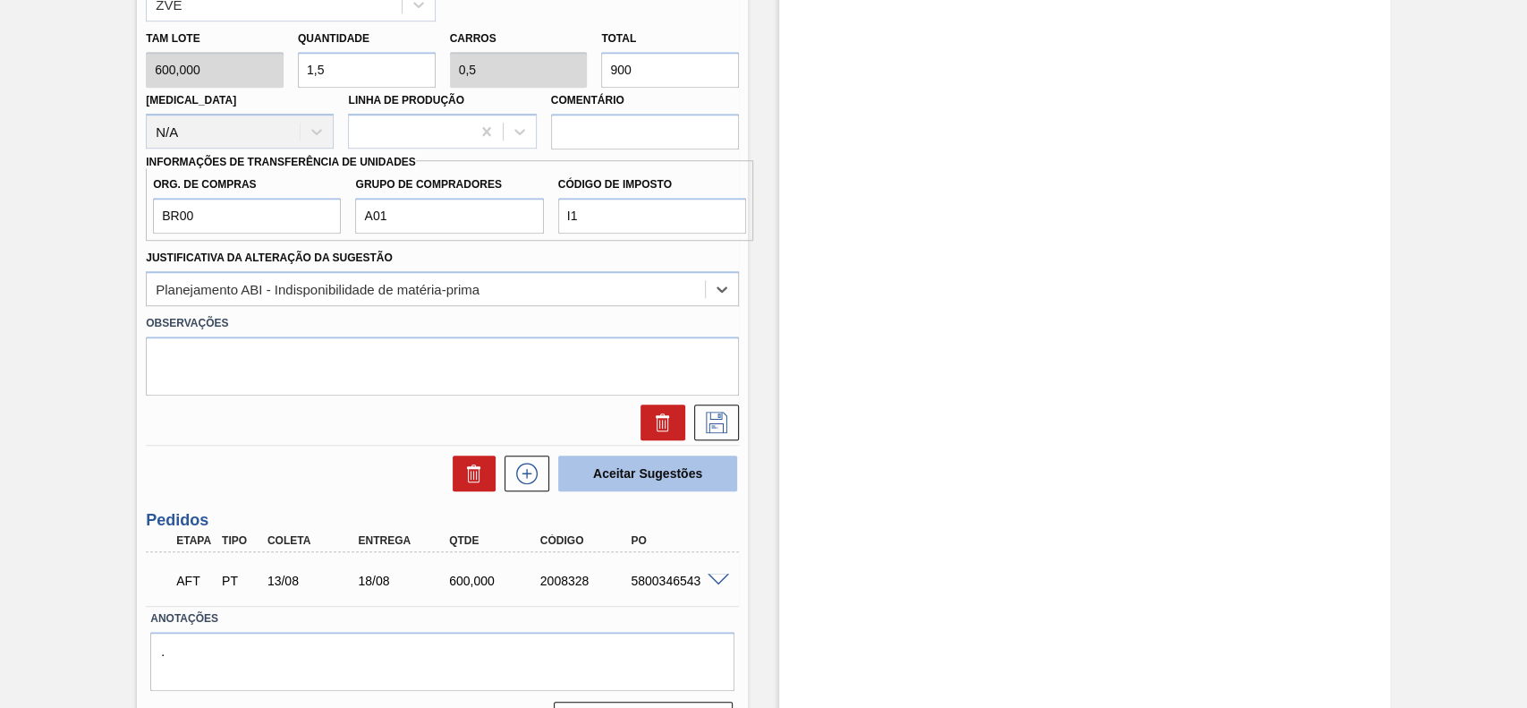
click at [608, 478] on button "Aceitar Sugestões" at bounding box center [647, 473] width 179 height 36
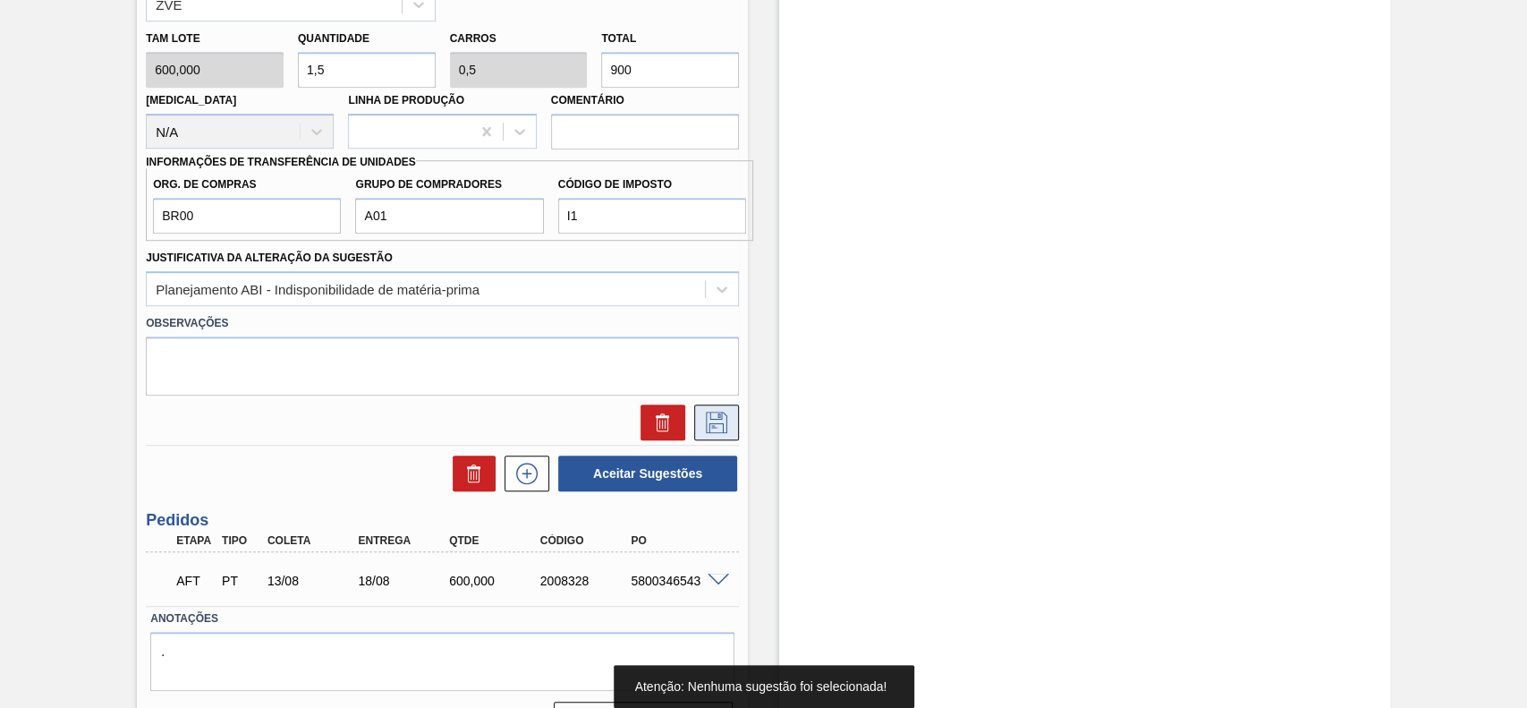
click at [723, 429] on icon at bounding box center [716, 422] width 29 height 21
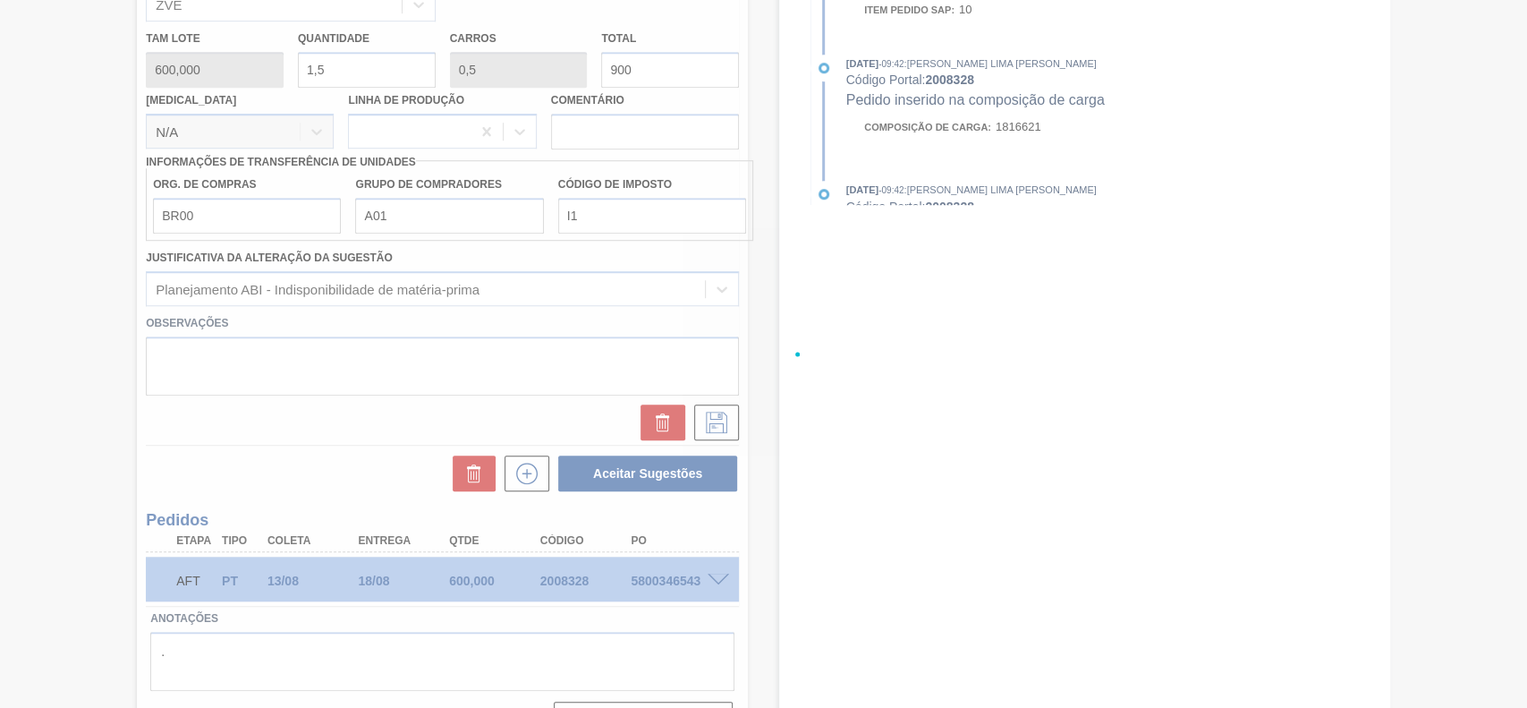
scroll to position [62, 0]
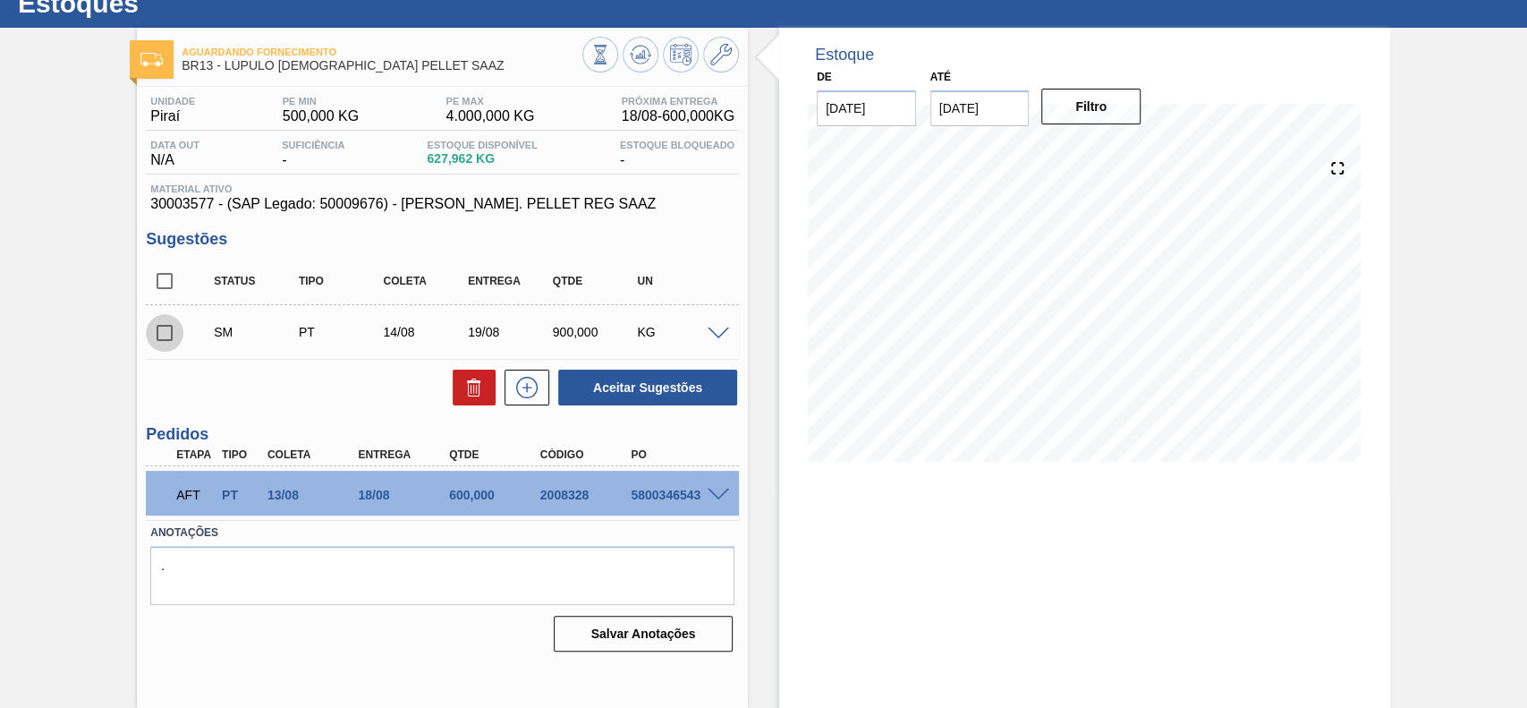
click at [160, 333] on input "checkbox" at bounding box center [165, 333] width 38 height 38
click at [681, 390] on button "Aceitar Sugestões" at bounding box center [647, 387] width 179 height 36
checkbox input "false"
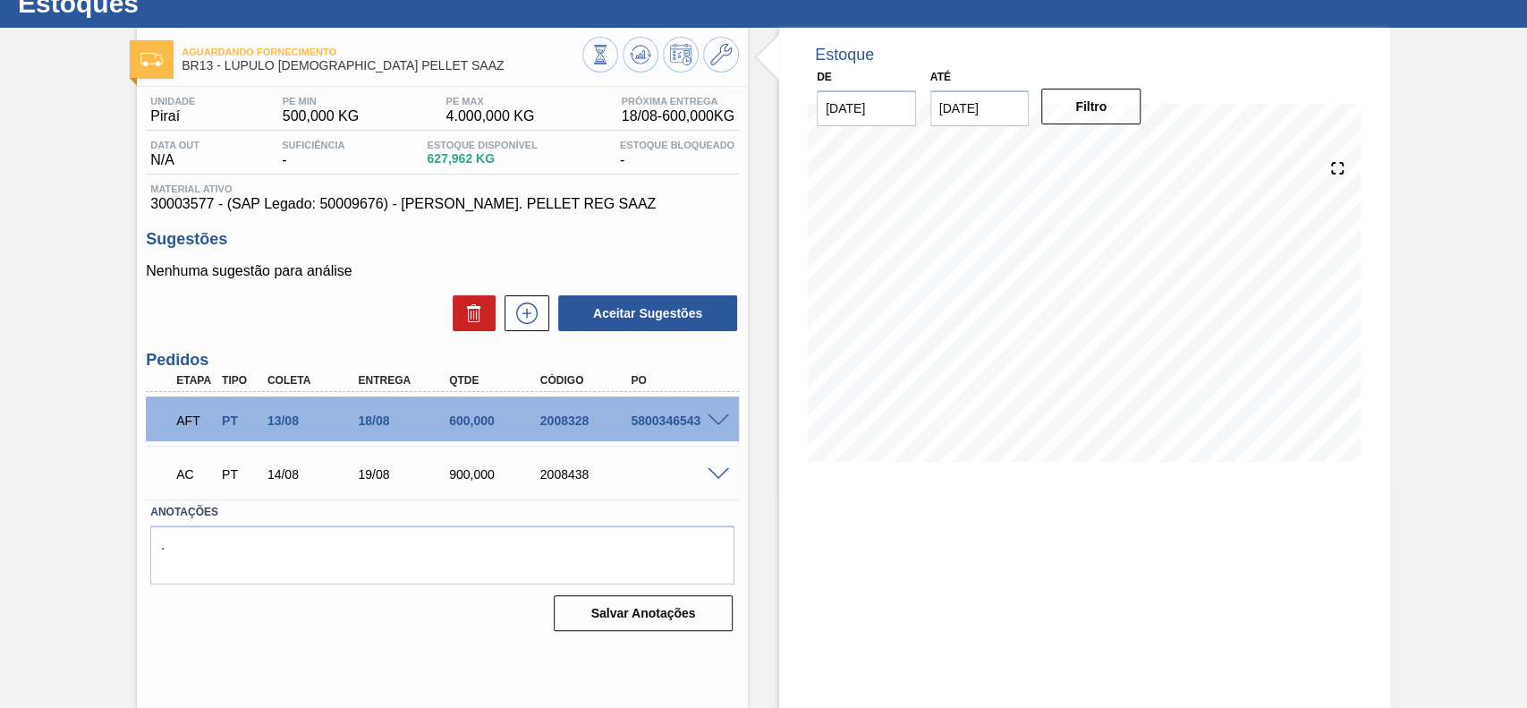
click at [709, 470] on span at bounding box center [718, 474] width 21 height 13
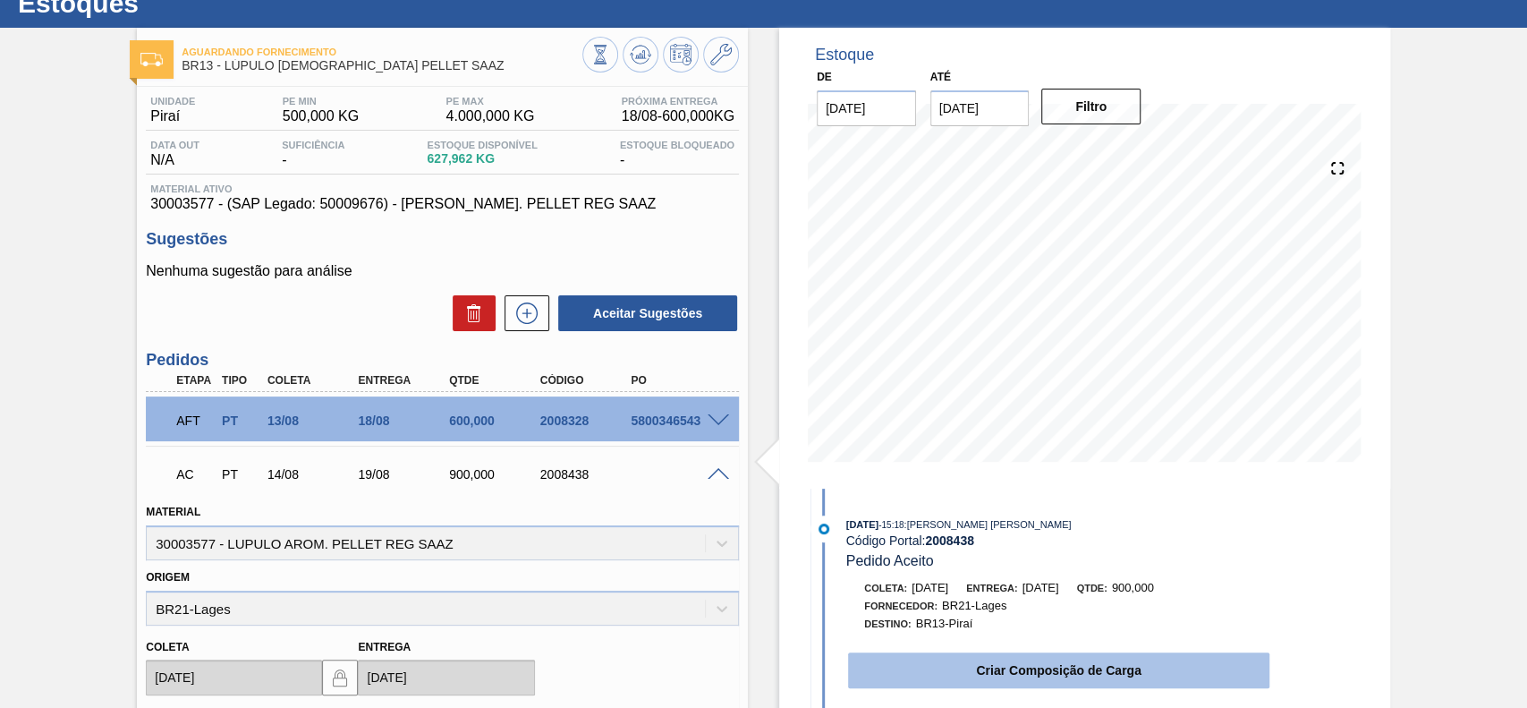
click at [972, 673] on button "Criar Composição de Carga" at bounding box center [1058, 670] width 421 height 36
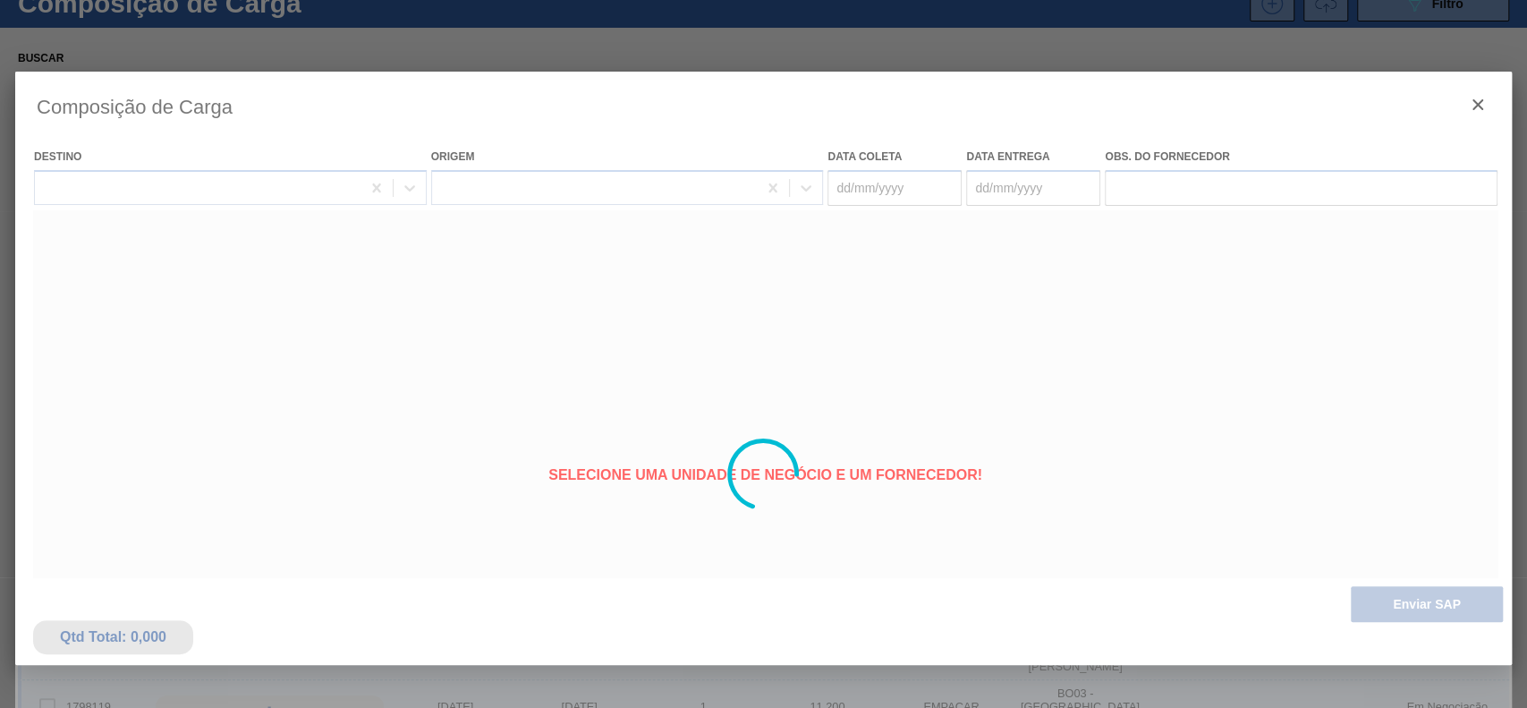
type coleta "[DATE]"
type entrega "[DATE]"
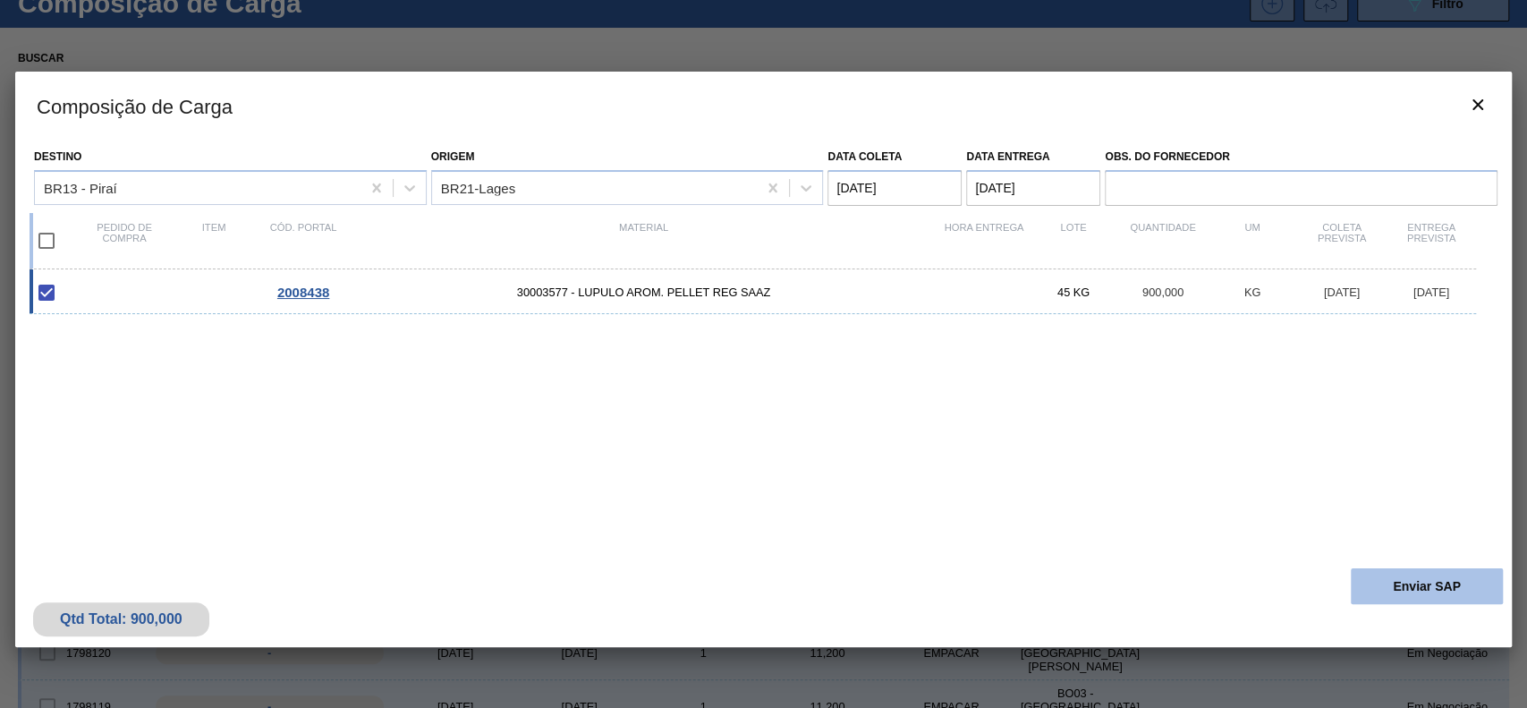
click at [1415, 590] on button "Enviar SAP" at bounding box center [1427, 586] width 152 height 36
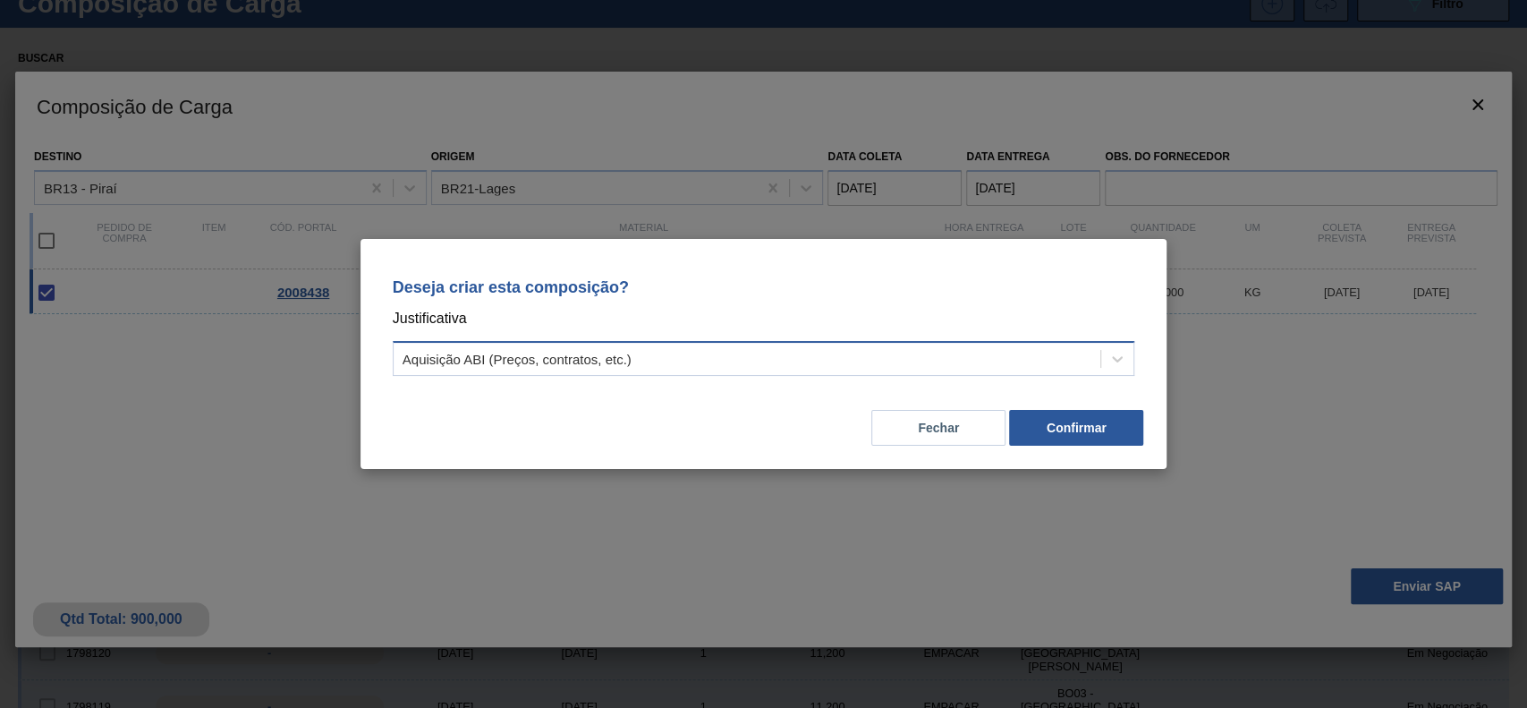
click at [590, 352] on div "Aquisição ABI (Preços, contratos, etc.)" at bounding box center [517, 359] width 229 height 15
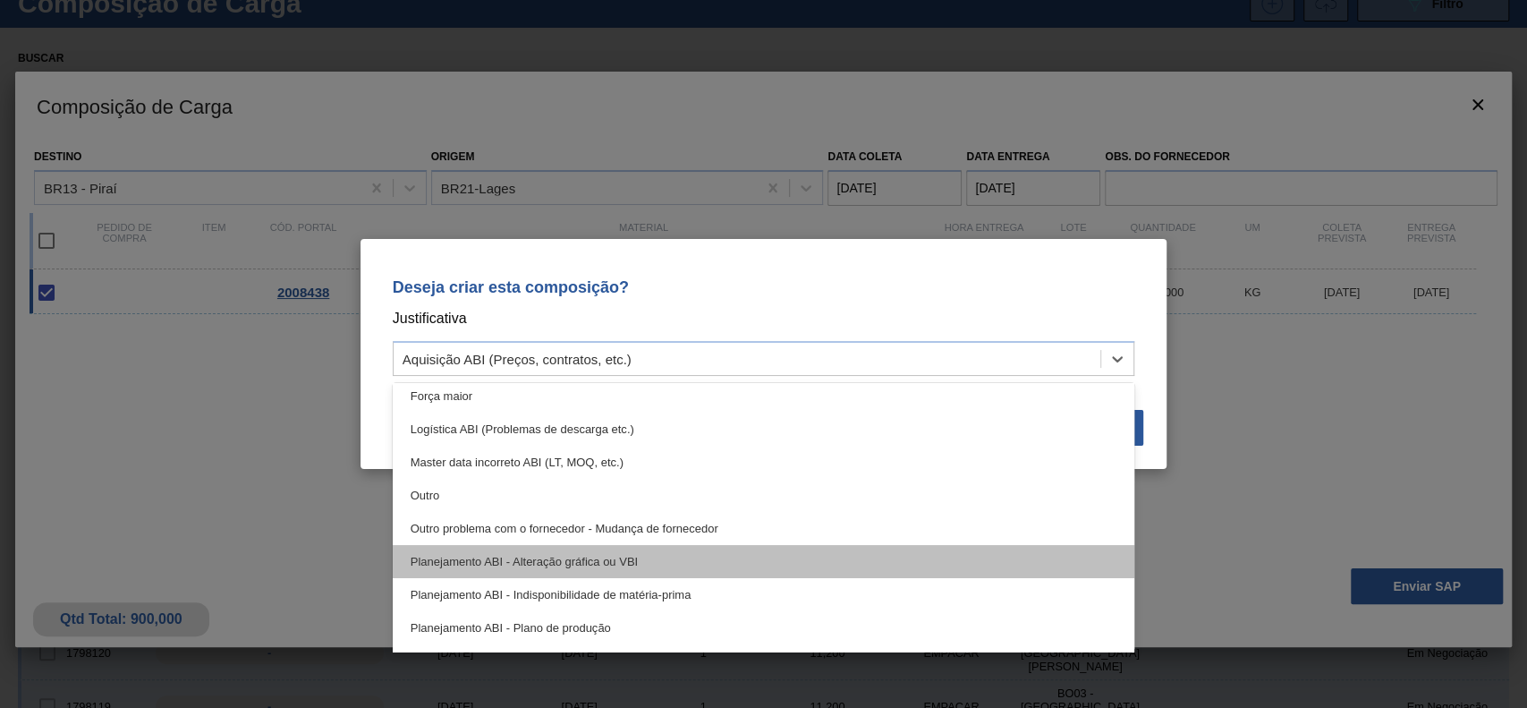
scroll to position [119, 0]
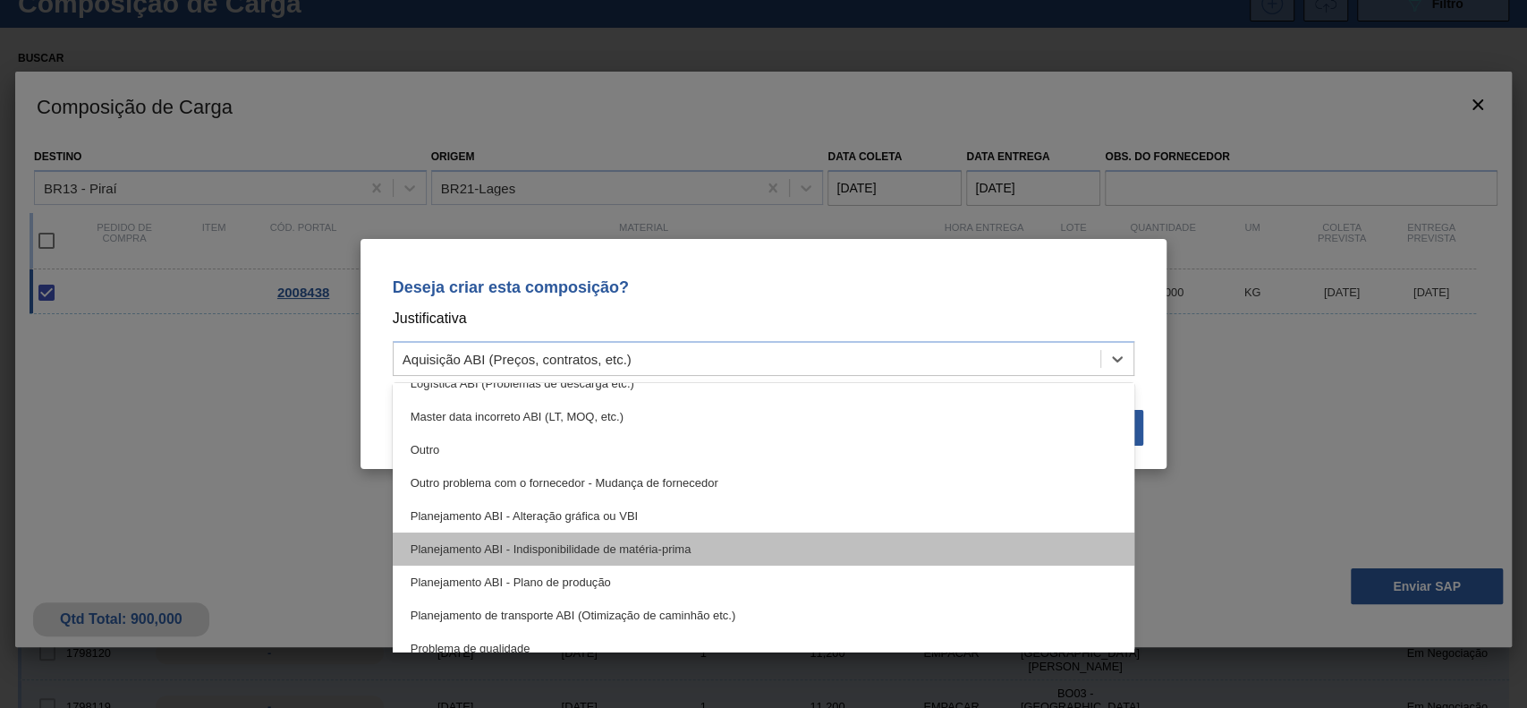
click at [672, 553] on div "Planejamento ABI - Indisponibilidade de matéria-prima" at bounding box center [764, 548] width 743 height 33
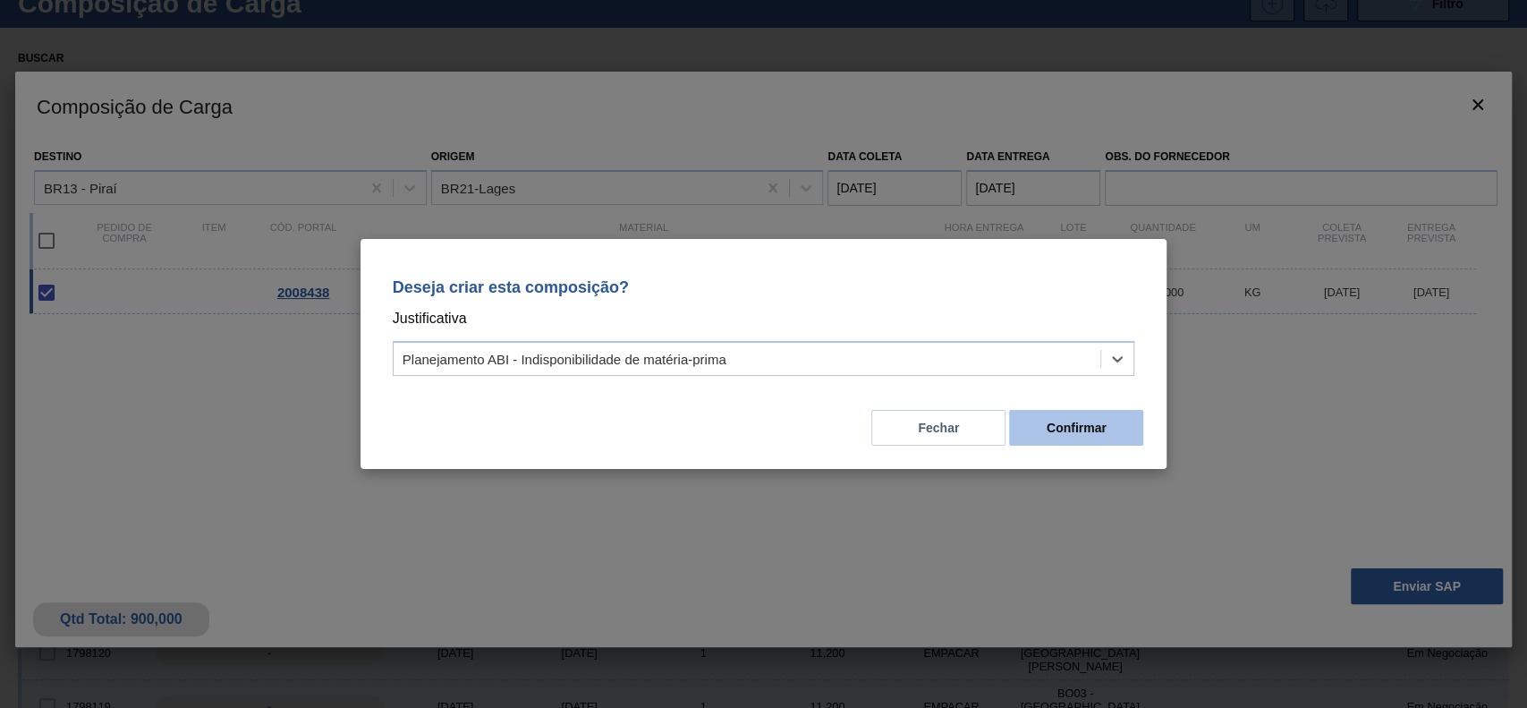
click at [1088, 439] on button "Confirmar" at bounding box center [1076, 428] width 134 height 36
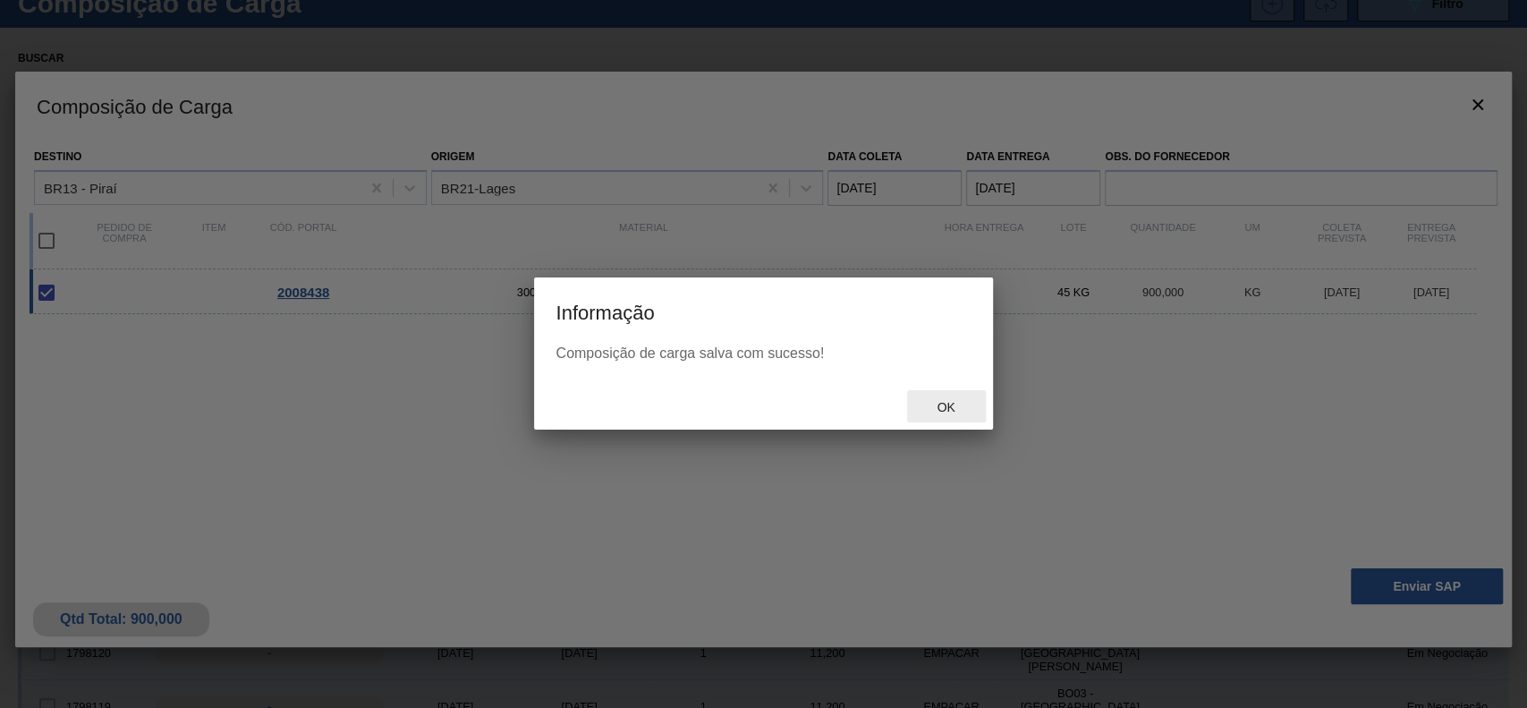
click at [947, 414] on div "Ok" at bounding box center [946, 406] width 79 height 33
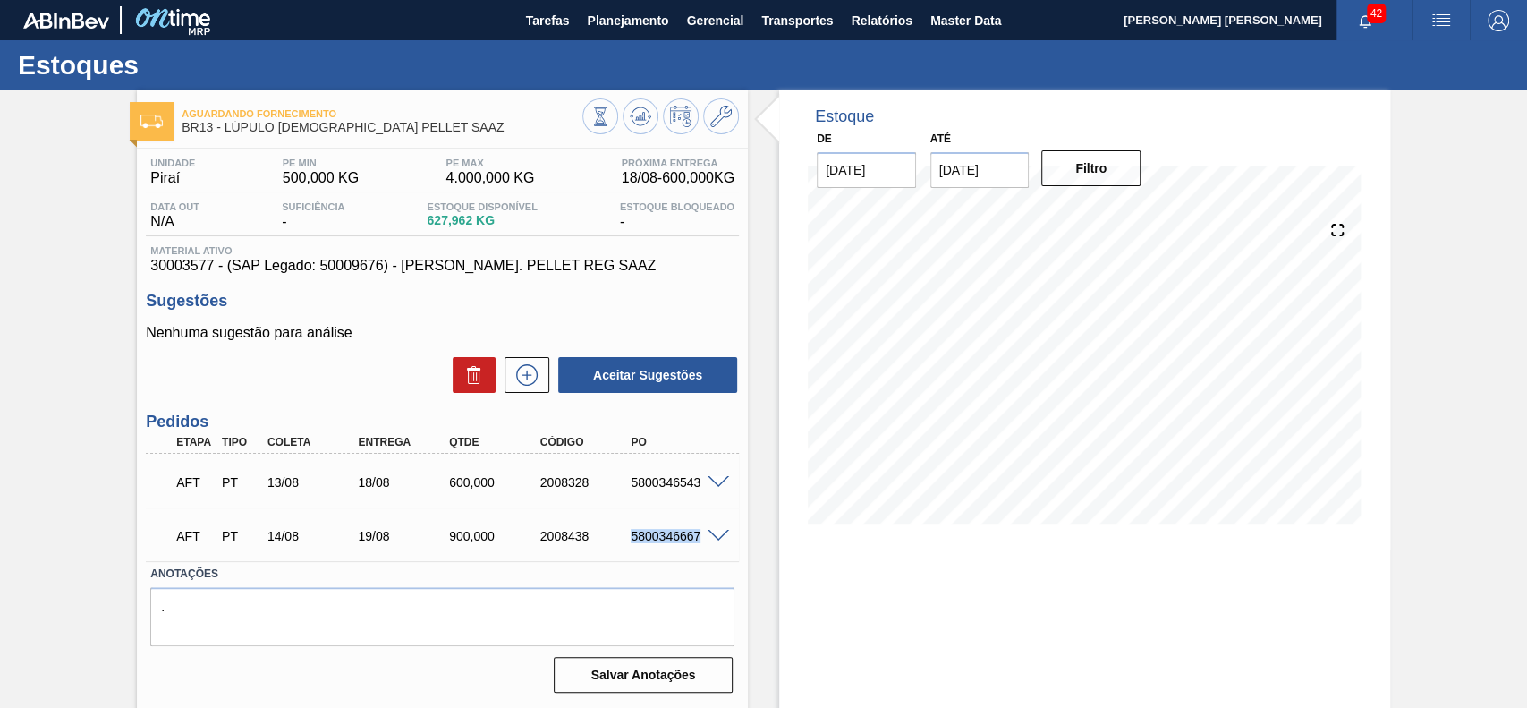
drag, startPoint x: 628, startPoint y: 539, endPoint x: 698, endPoint y: 547, distance: 70.1
click at [698, 547] on div "AFT PT 14/08 19/08 900,000 2008438 5800346667" at bounding box center [438, 534] width 546 height 36
copy div "5800346667"
